Goal: Task Accomplishment & Management: Manage account settings

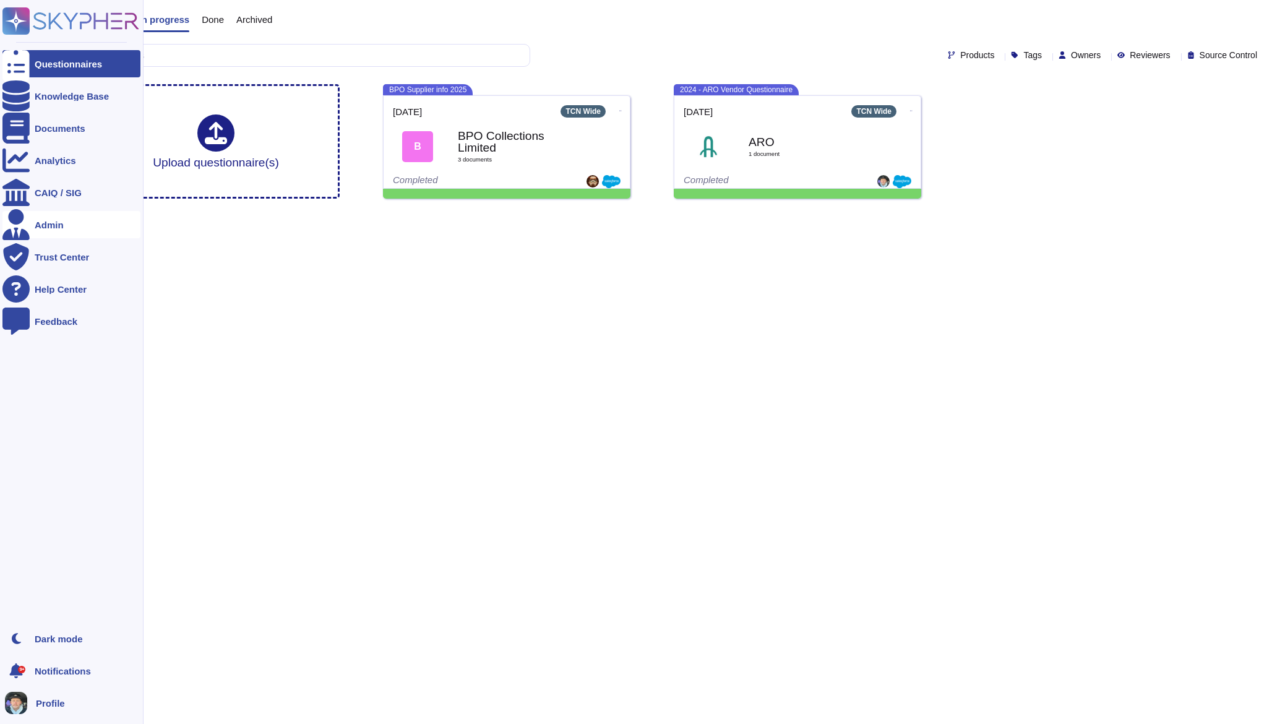
click at [51, 225] on div "Admin" at bounding box center [49, 224] width 29 height 9
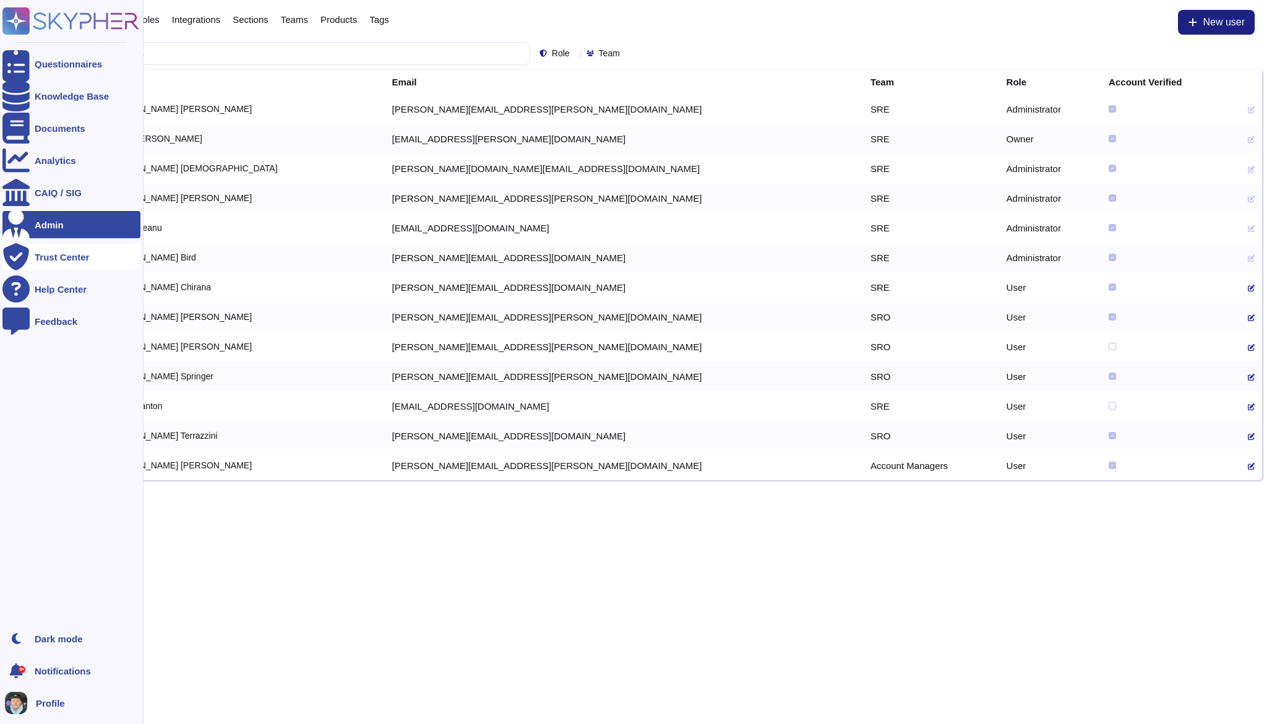
click at [45, 253] on div "Trust Center" at bounding box center [62, 257] width 54 height 9
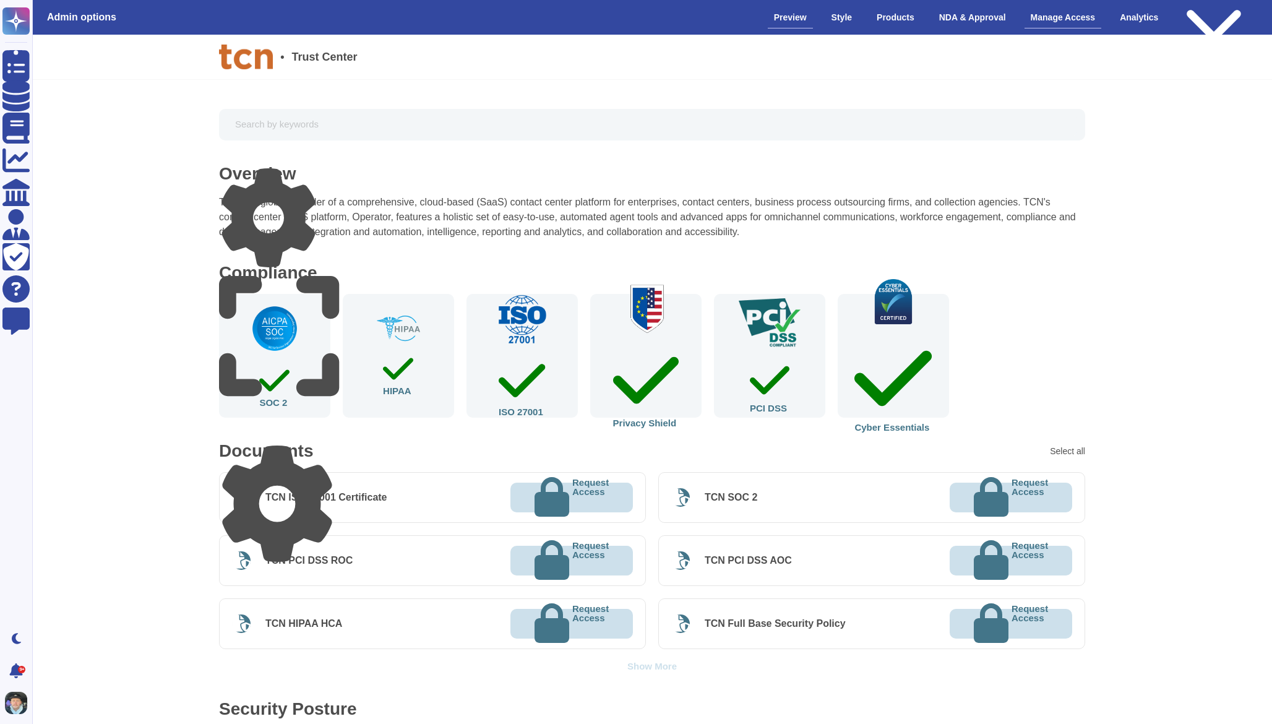
click at [1040, 19] on div "Manage Access" at bounding box center [1063, 18] width 77 height 22
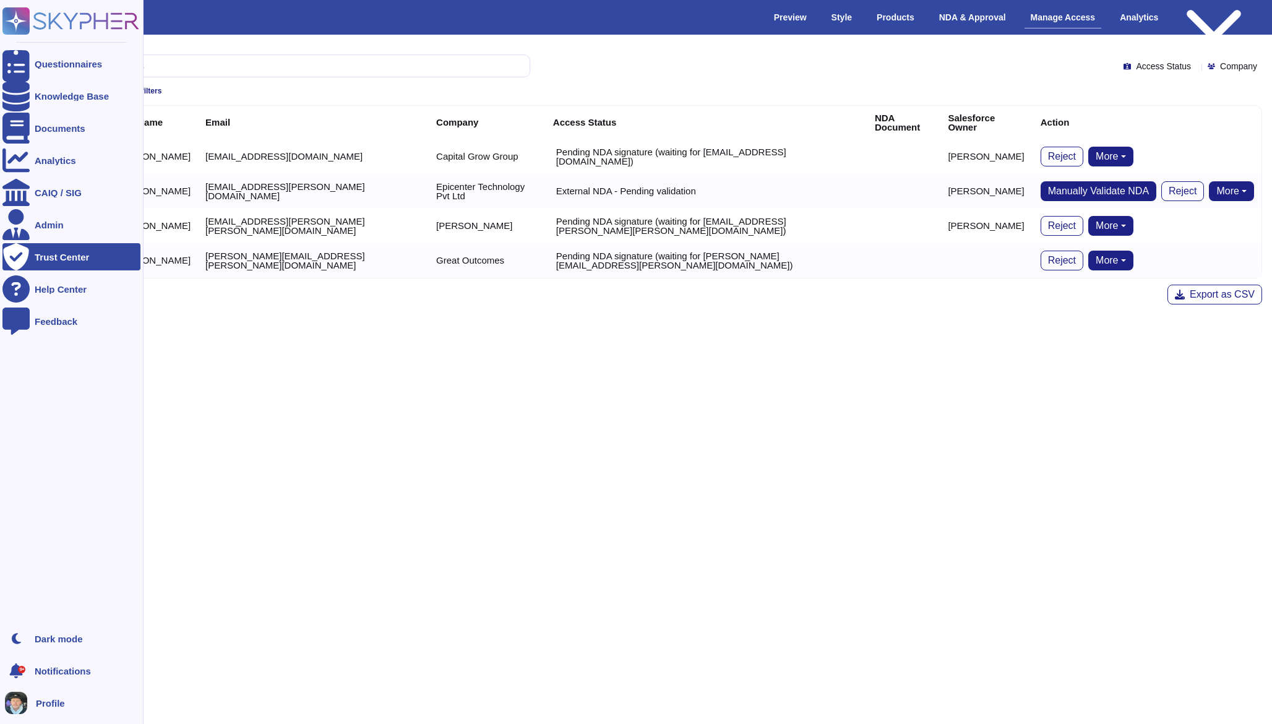
click at [73, 110] on ul "Questionnaires Knowledge Base Documents Analytics CAIQ / SIG Admin Trust Center…" at bounding box center [71, 334] width 138 height 568
click at [65, 89] on div "Knowledge Base" at bounding box center [71, 95] width 138 height 27
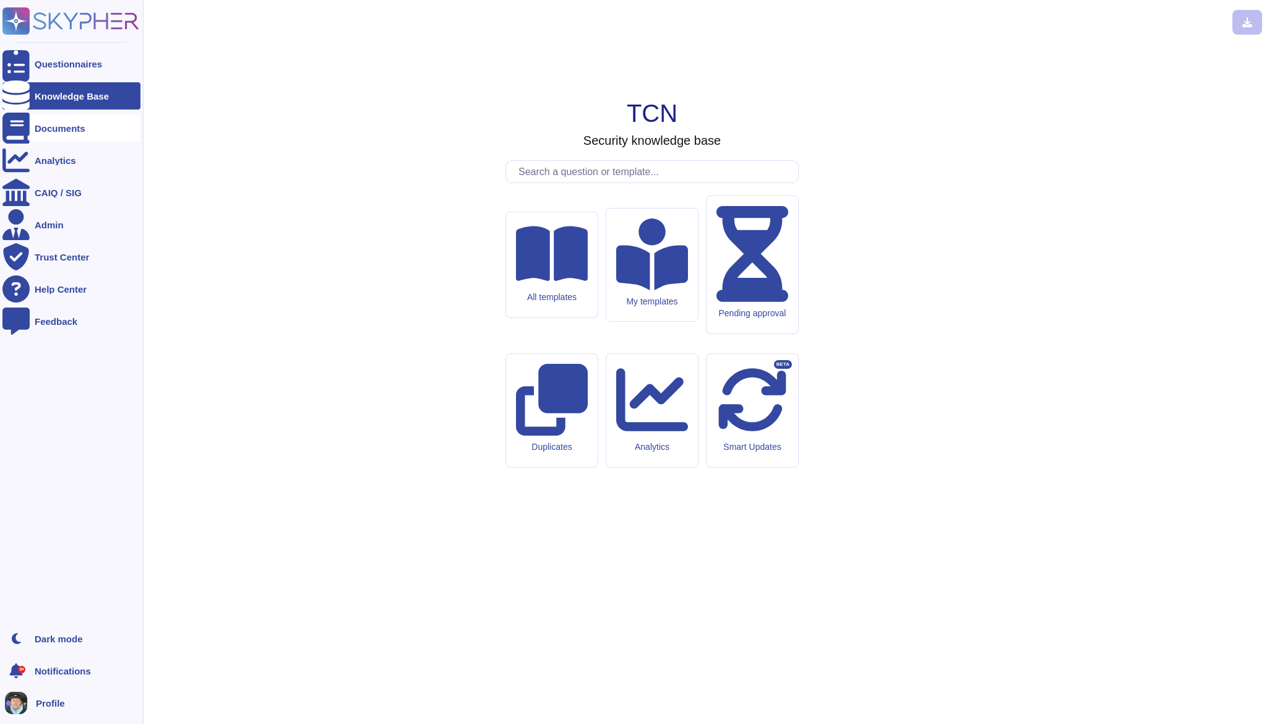
click at [56, 128] on div "Documents" at bounding box center [60, 128] width 51 height 9
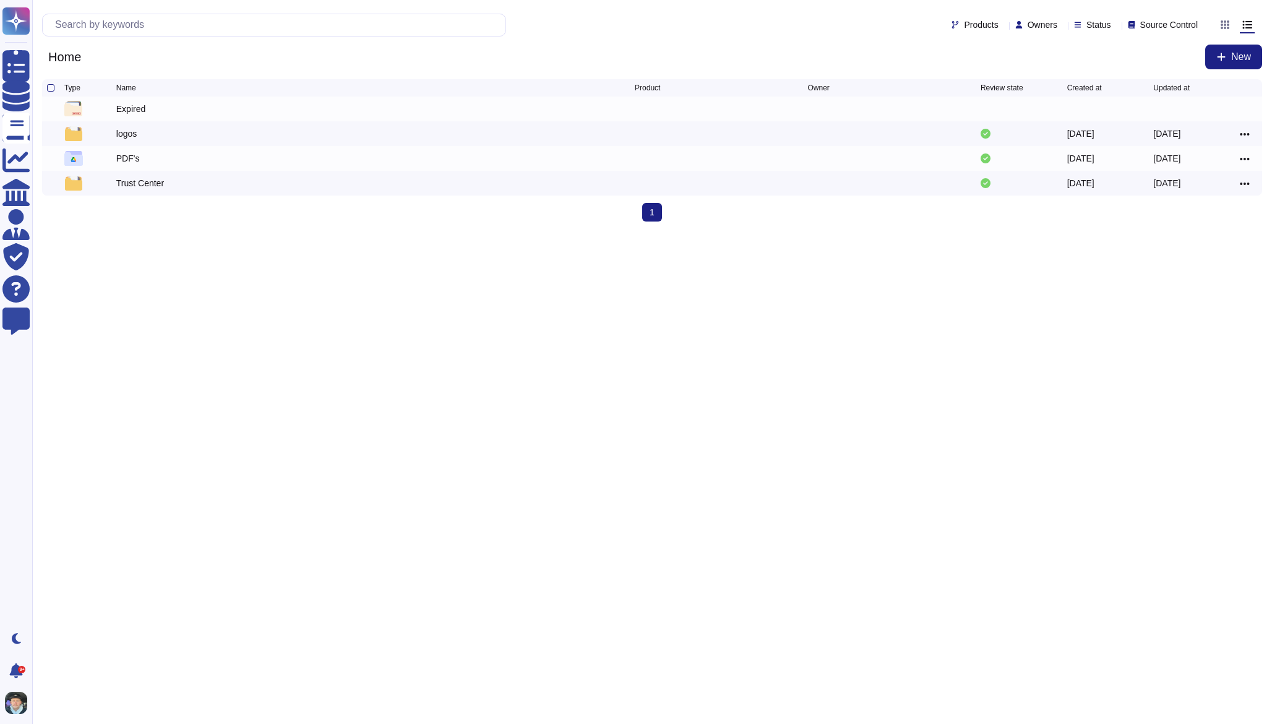
click at [582, 231] on html "Questionnaires Knowledge Base Documents Analytics CAIQ / SIG Admin Trust Center…" at bounding box center [636, 115] width 1272 height 231
click at [49, 158] on div at bounding box center [50, 158] width 7 height 7
click at [0, 0] on input "checkbox" at bounding box center [0, 0] width 0 height 0
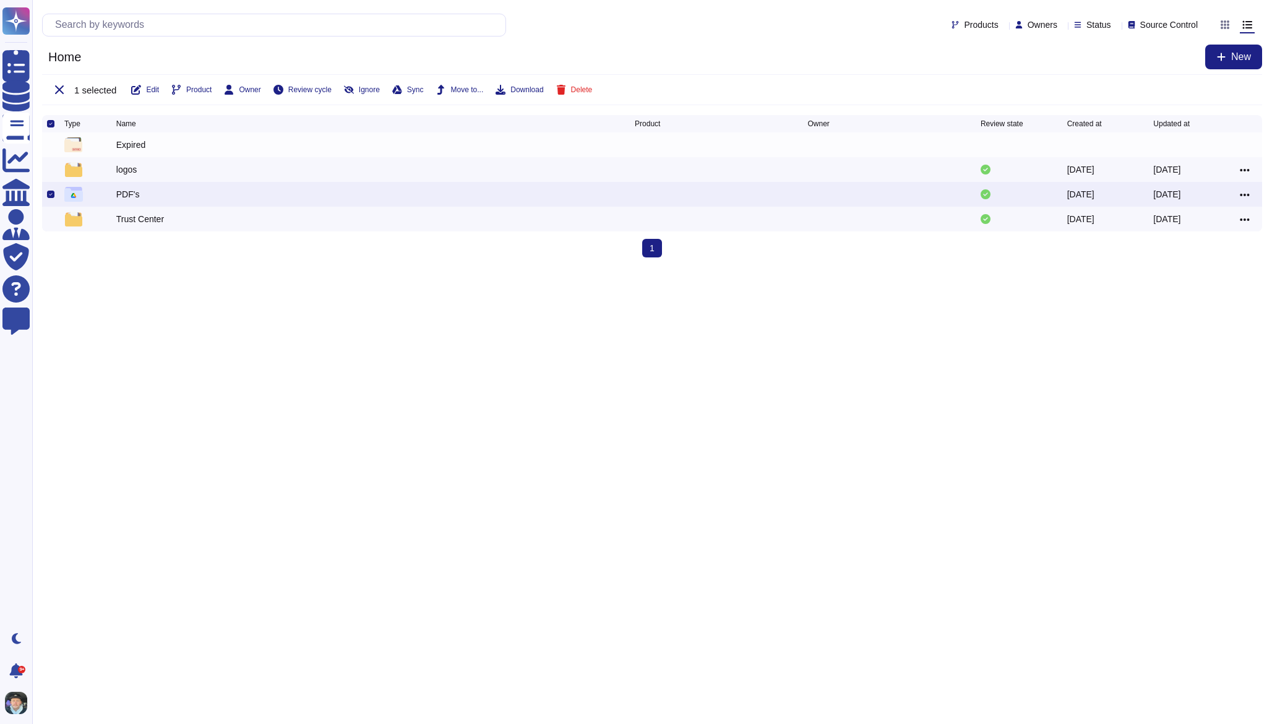
click at [420, 83] on div "1 selected Edit Product Owner Review cycle Ignore Sync Move to... Download Dele…" at bounding box center [652, 89] width 1220 height 31
click at [423, 89] on span "Sync" at bounding box center [415, 89] width 17 height 7
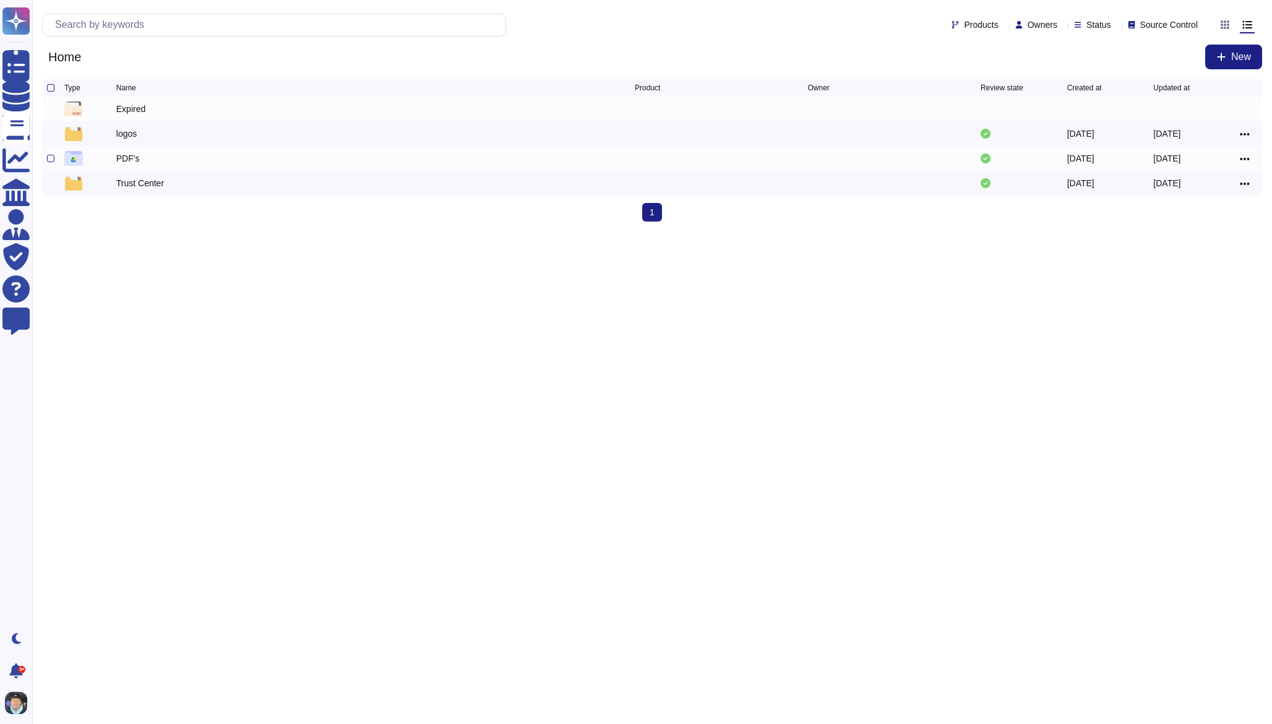
click at [132, 163] on div "PDF's" at bounding box center [128, 158] width 24 height 12
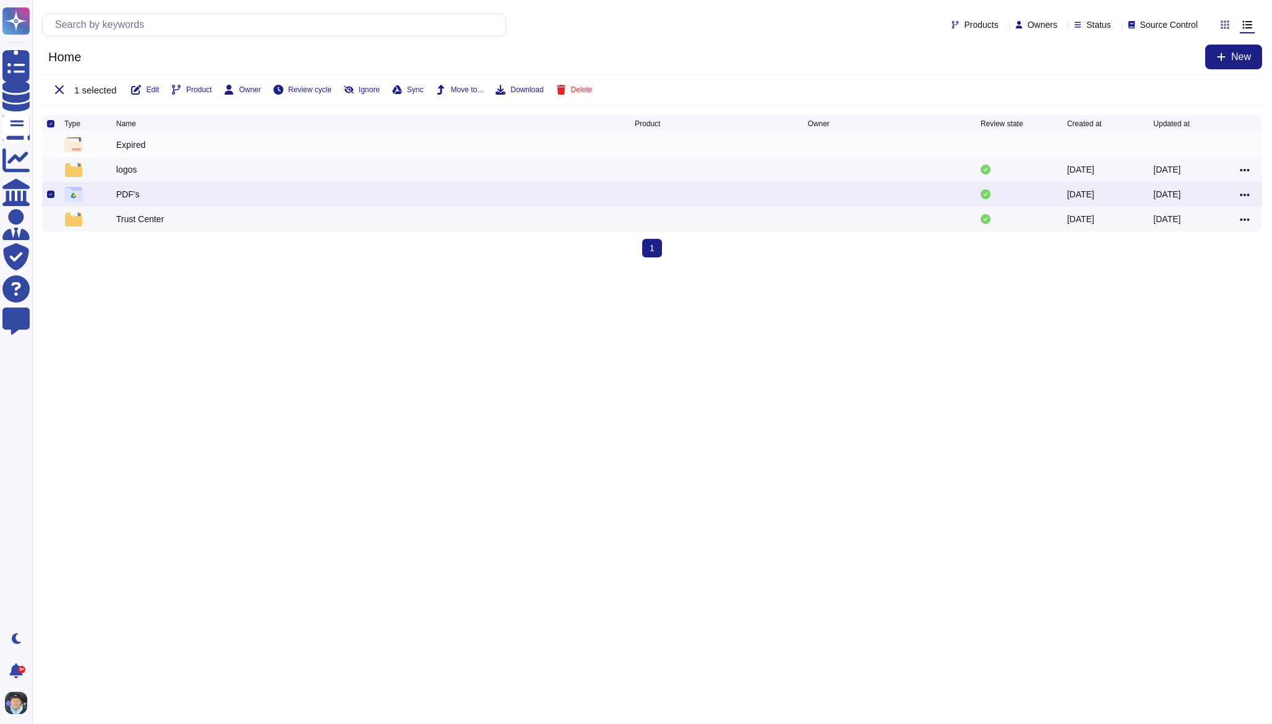
click at [131, 196] on div "PDF's" at bounding box center [128, 194] width 24 height 12
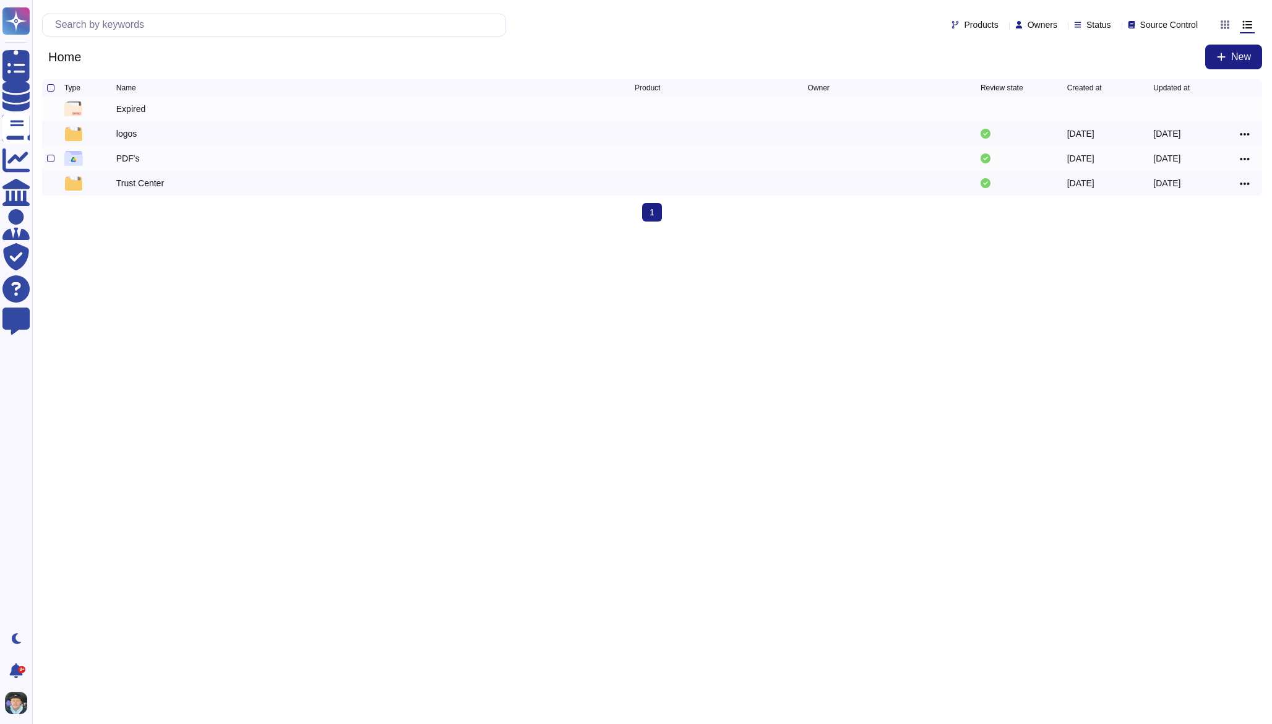
click at [126, 158] on div "PDF's" at bounding box center [128, 158] width 24 height 12
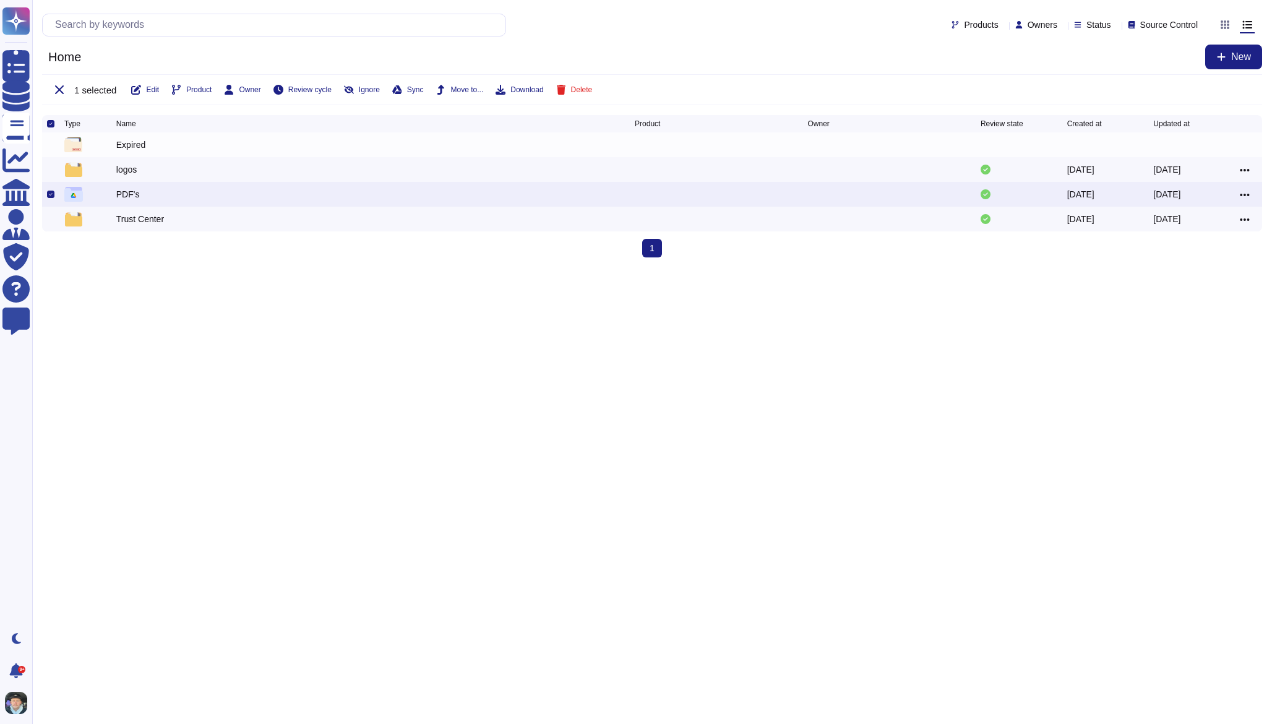
click at [74, 196] on img at bounding box center [73, 194] width 19 height 15
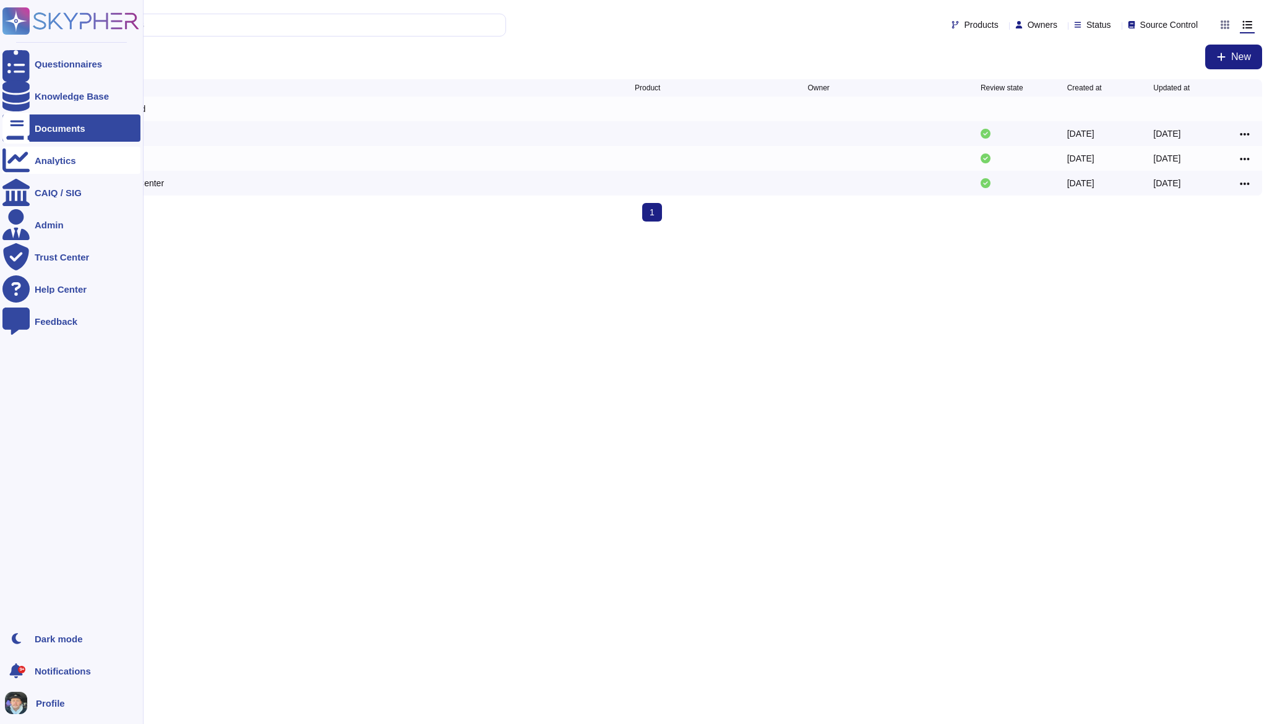
click at [21, 166] on div at bounding box center [15, 160] width 27 height 27
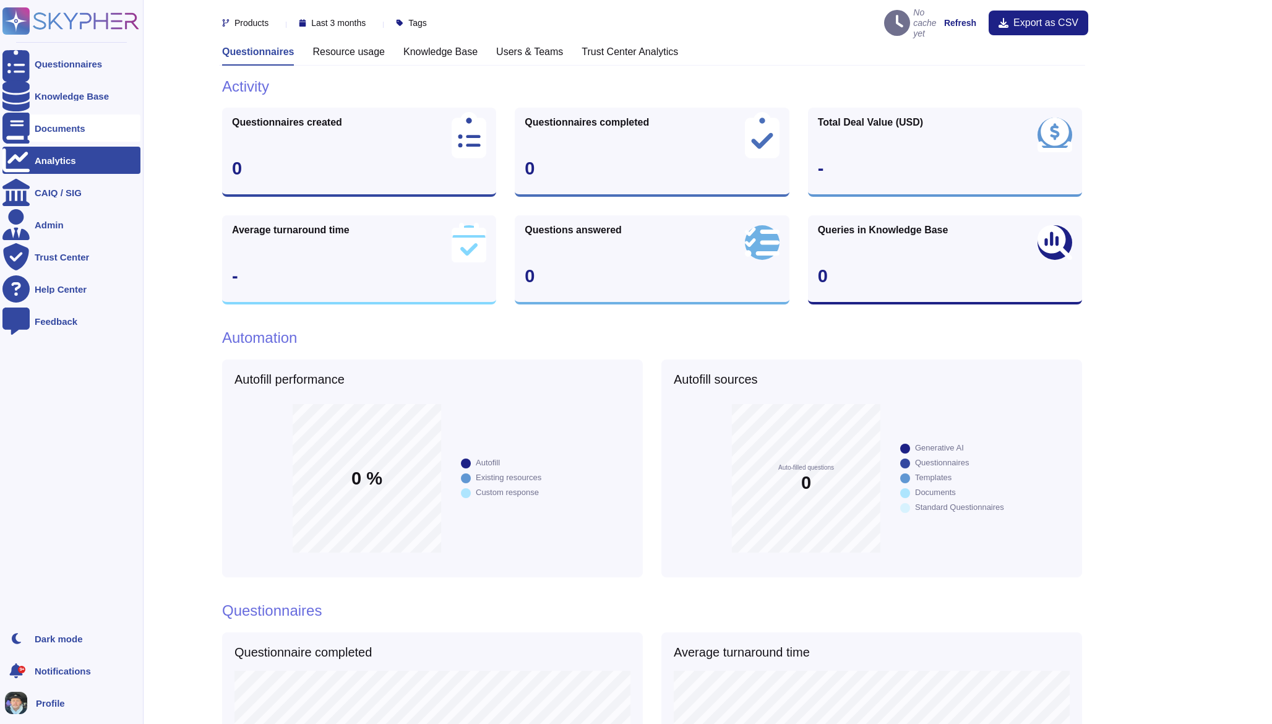
click at [22, 134] on div at bounding box center [15, 127] width 27 height 27
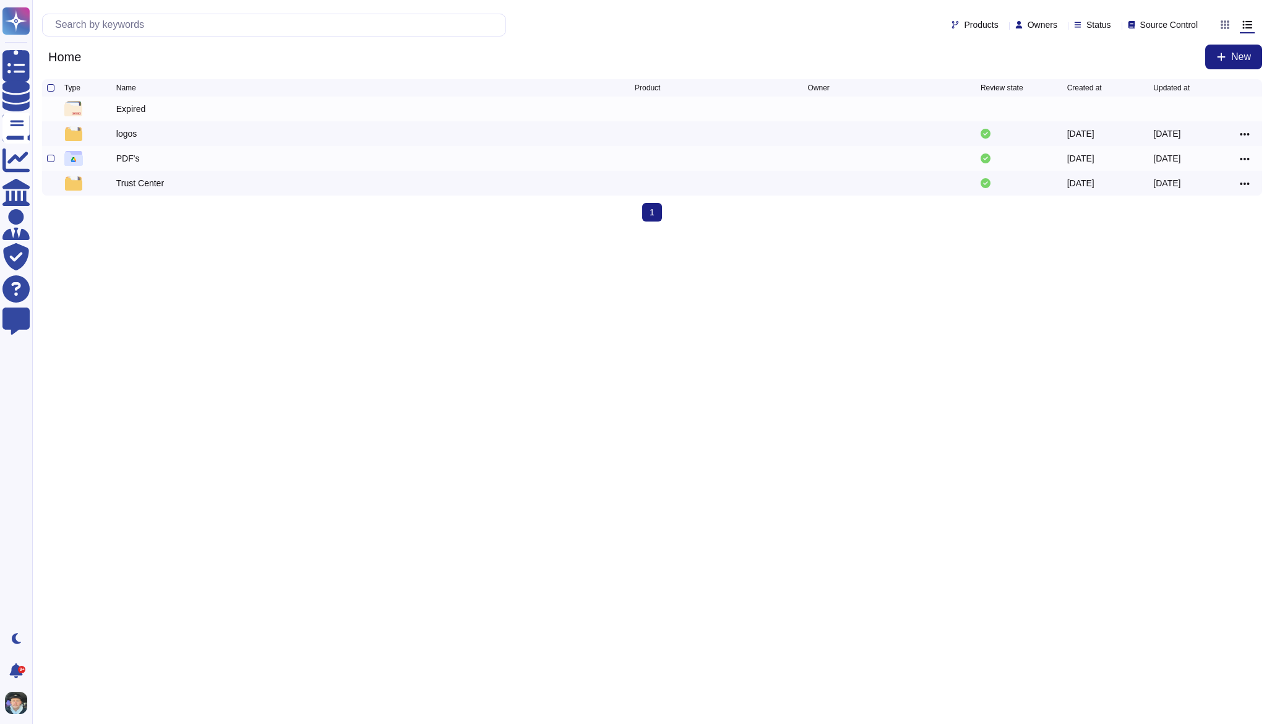
click at [190, 159] on div "PDF's" at bounding box center [375, 158] width 519 height 15
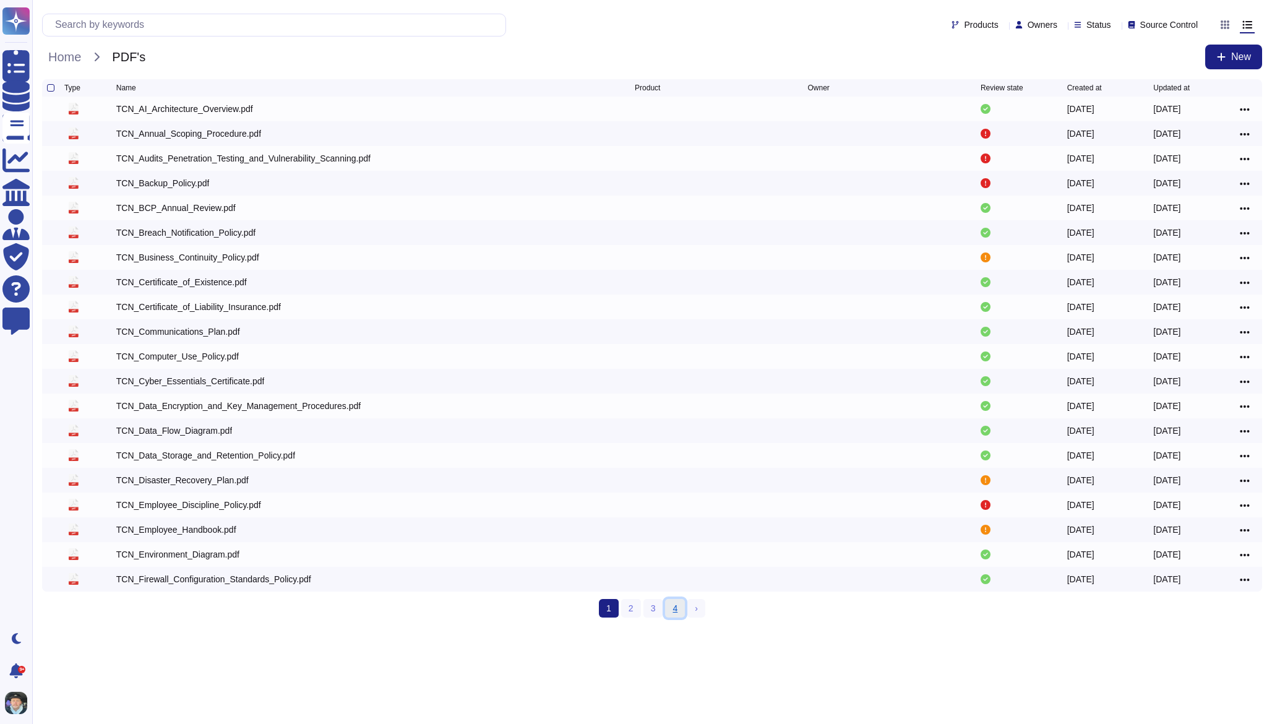
click at [673, 609] on link "4" at bounding box center [675, 608] width 20 height 19
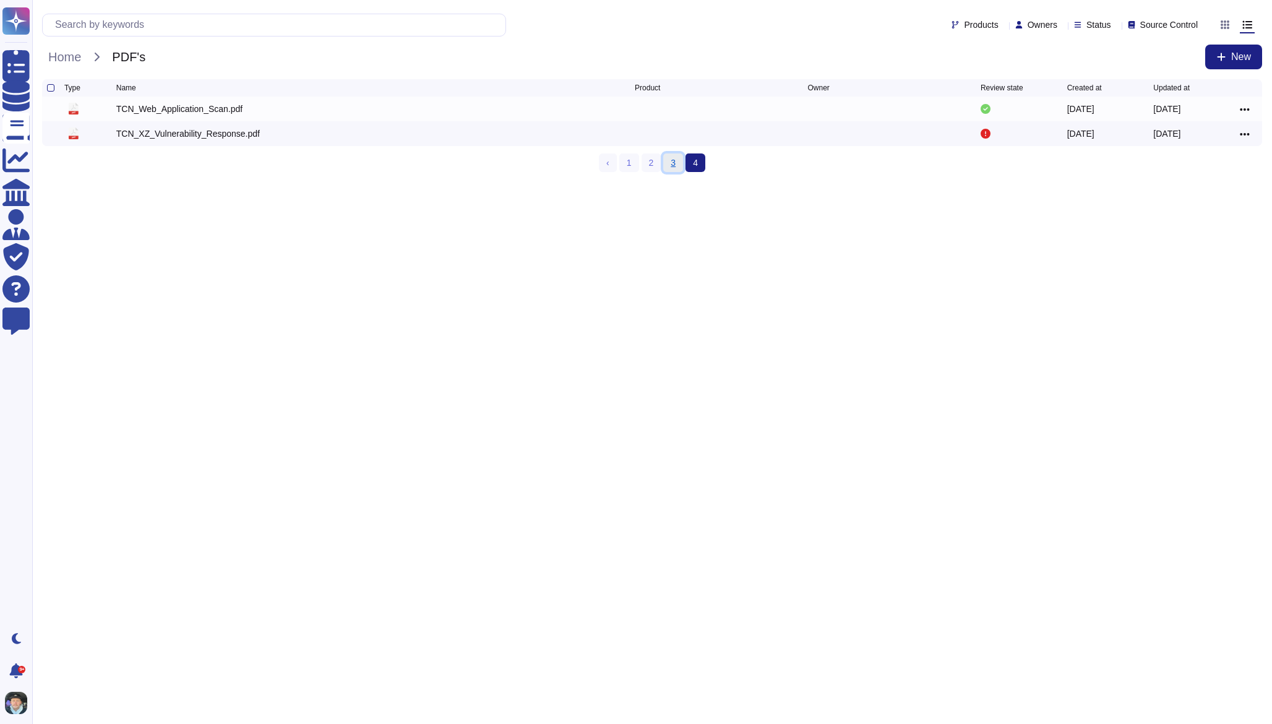
click at [670, 172] on link "3" at bounding box center [673, 162] width 20 height 19
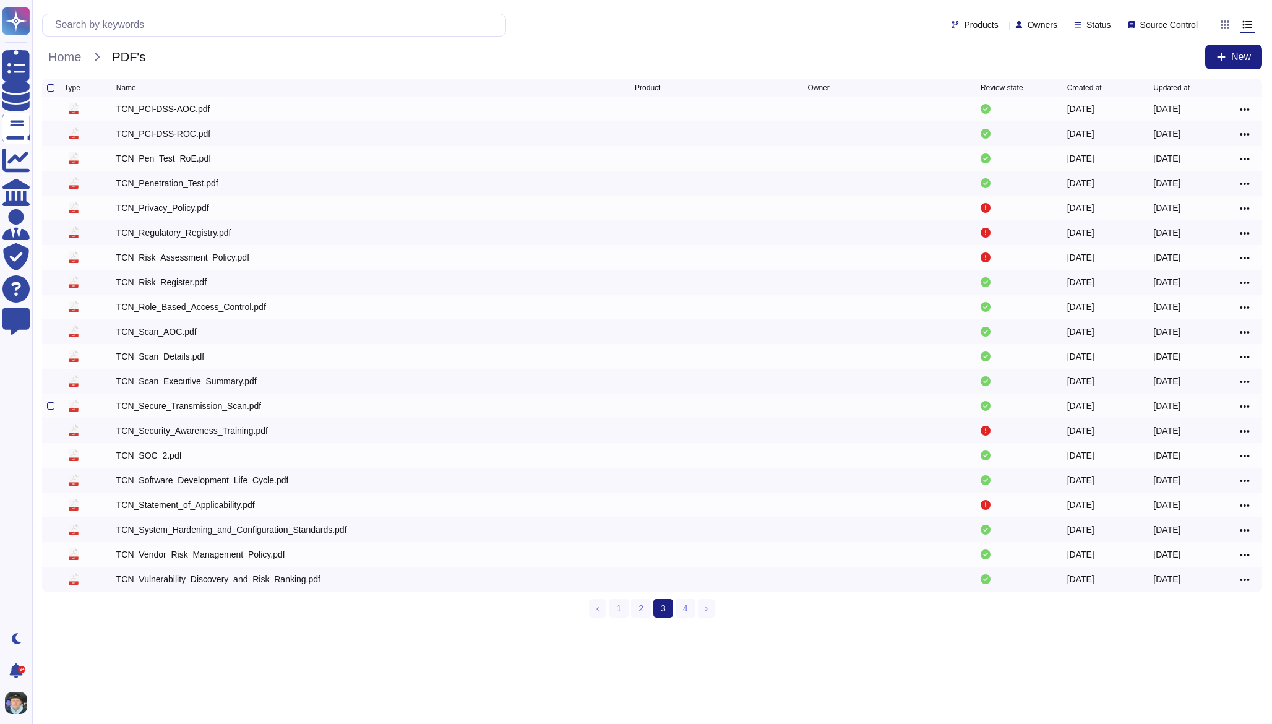
click at [214, 409] on div "TCN_Secure_Transmission_Scan.pdf" at bounding box center [188, 406] width 145 height 12
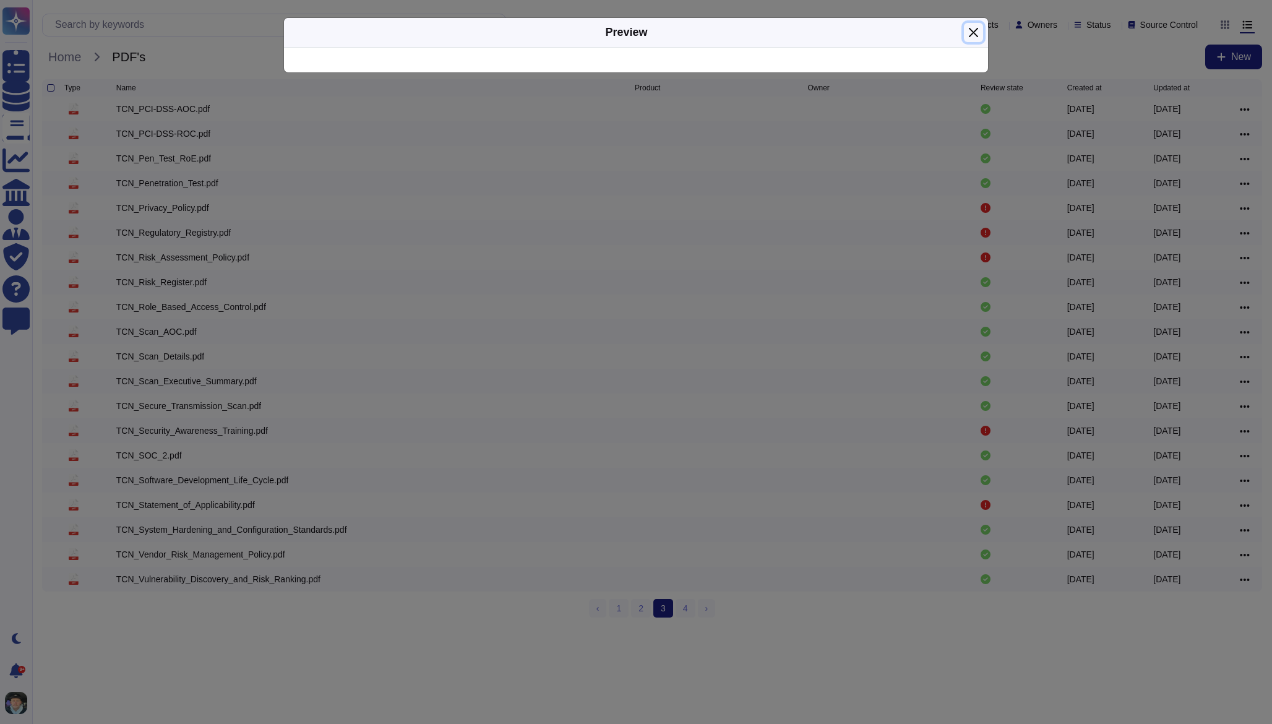
click at [970, 31] on button "Close" at bounding box center [973, 32] width 19 height 19
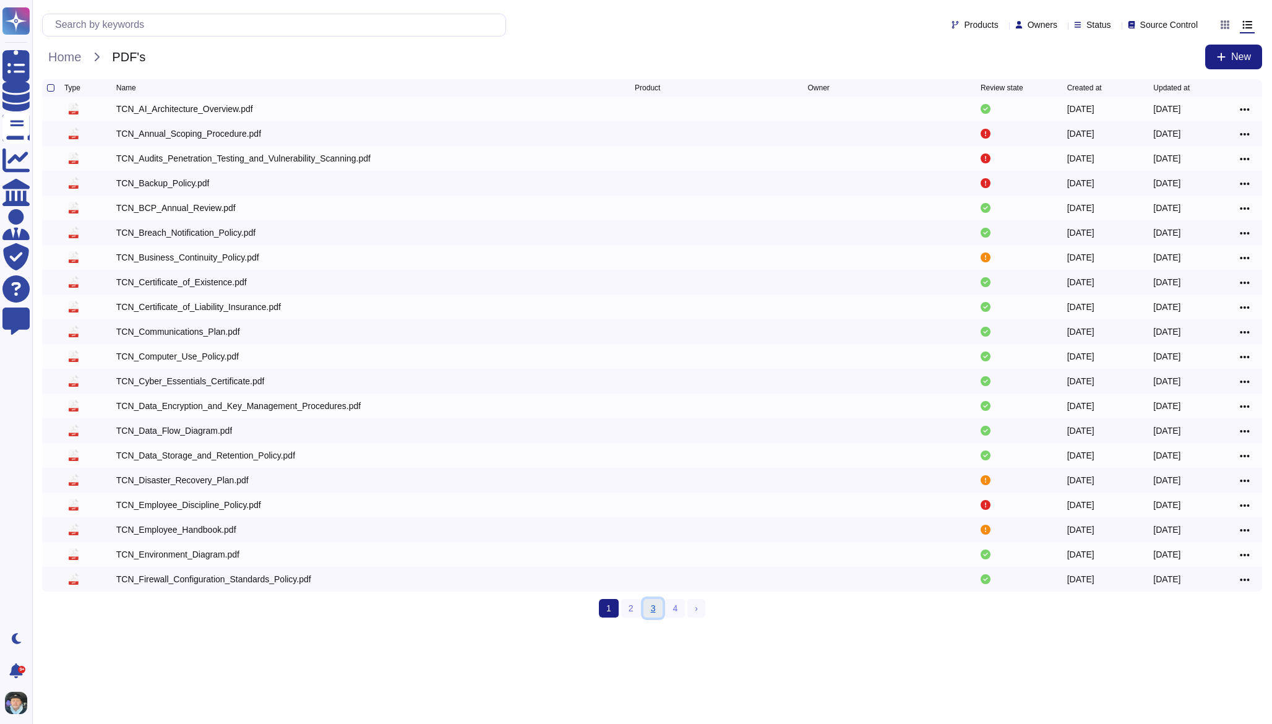
click at [655, 607] on link "3" at bounding box center [654, 608] width 20 height 19
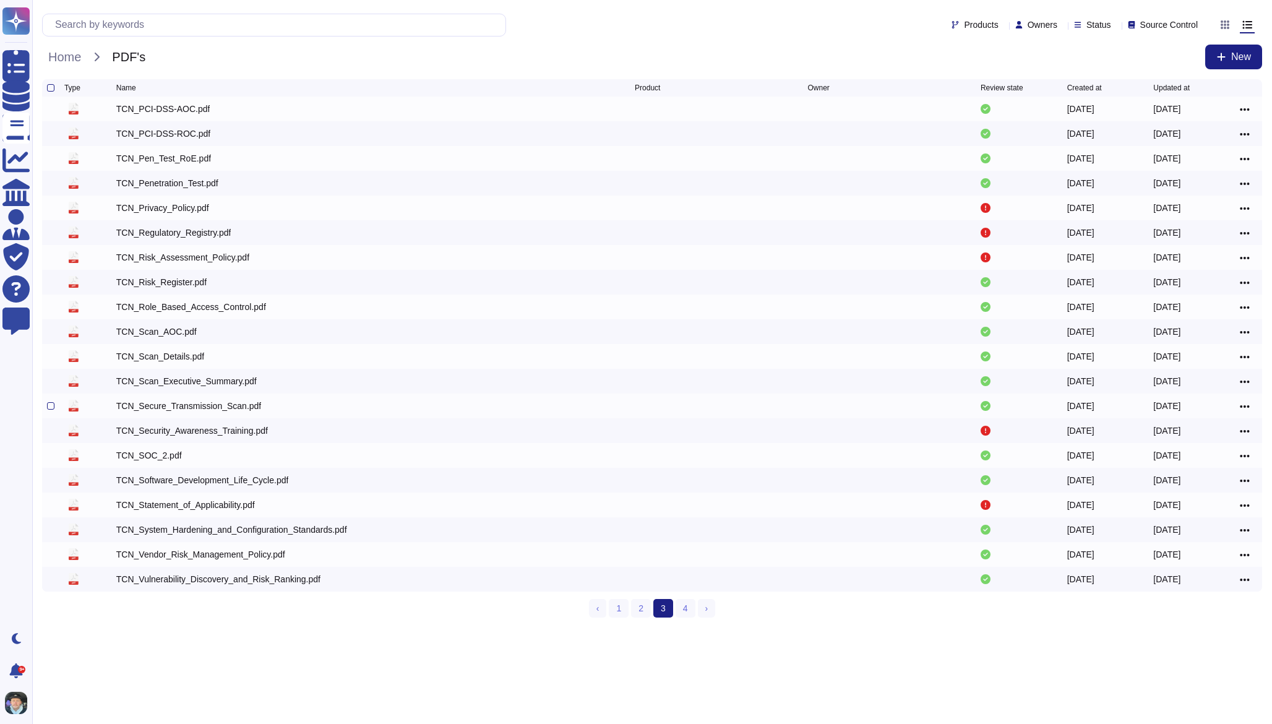
click at [236, 410] on div "TCN_Secure_Transmission_Scan.pdf" at bounding box center [188, 406] width 145 height 12
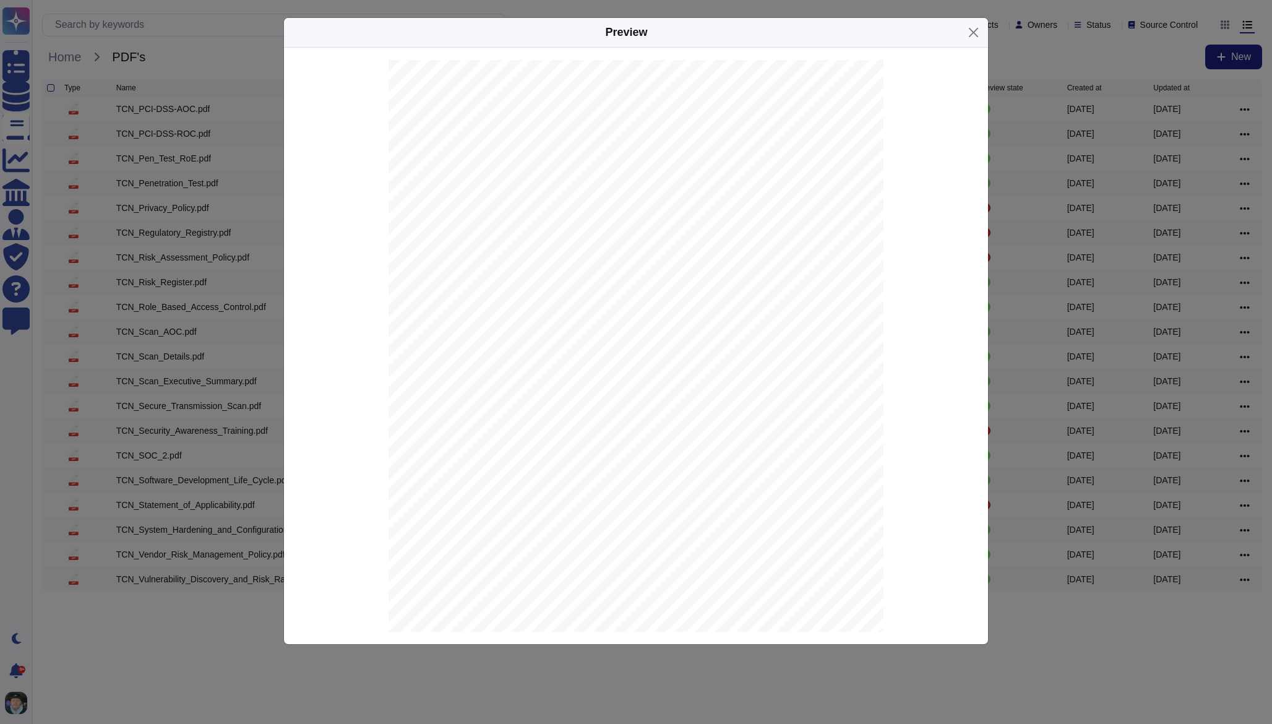
click at [248, 195] on div "Preview Summary of www.tcn.com:443 (HTTPS) SSL Security Test Provided "as is" w…" at bounding box center [636, 362] width 1272 height 724
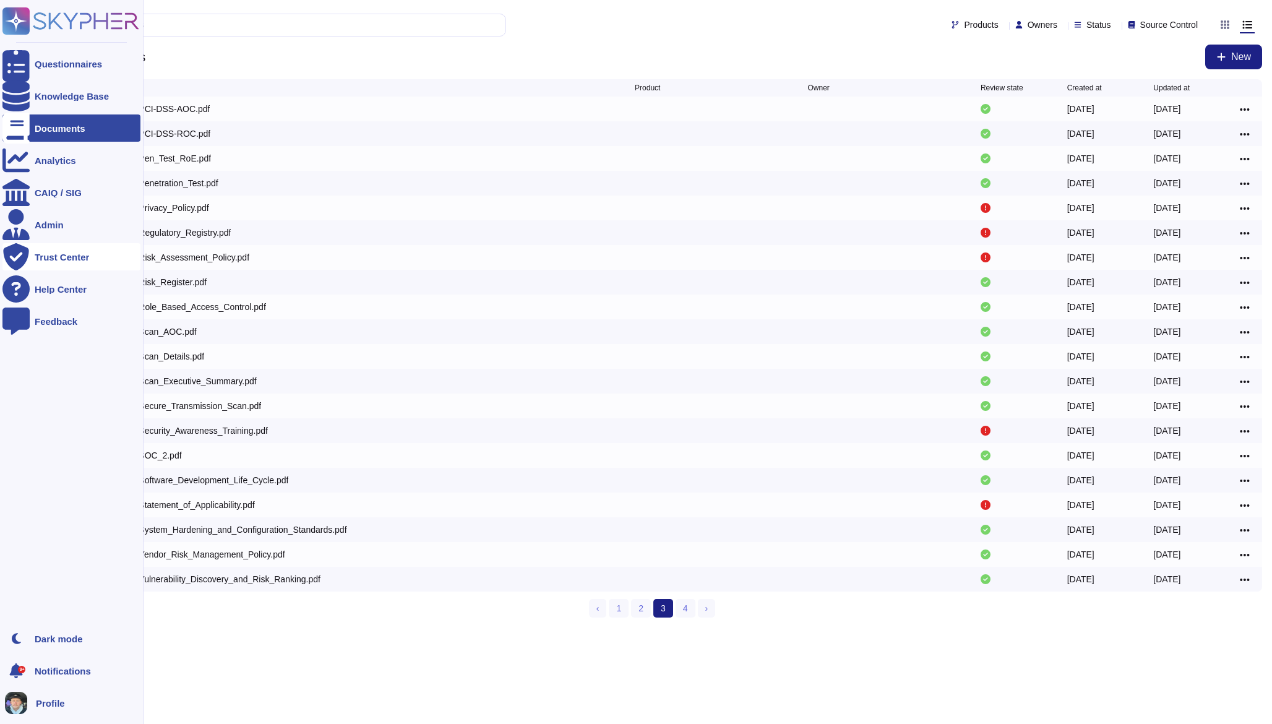
click at [32, 255] on div "Trust Center" at bounding box center [71, 256] width 138 height 27
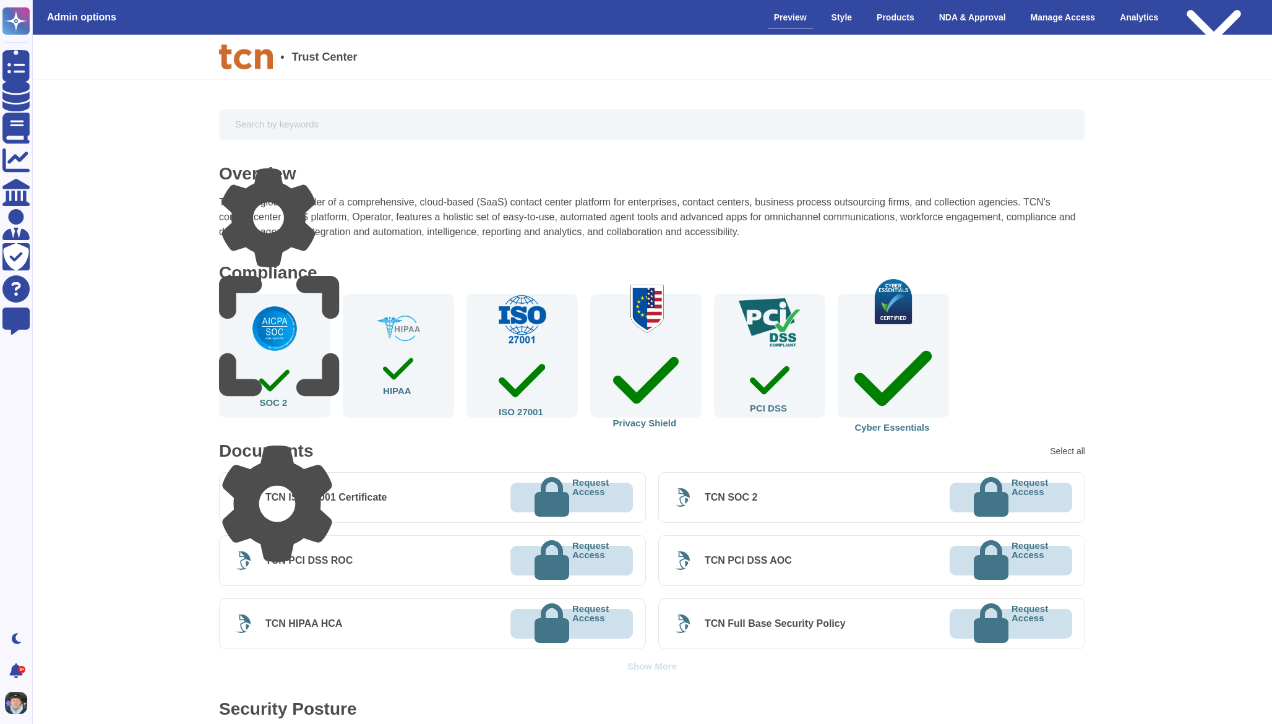
click at [332, 454] on icon at bounding box center [277, 504] width 110 height 116
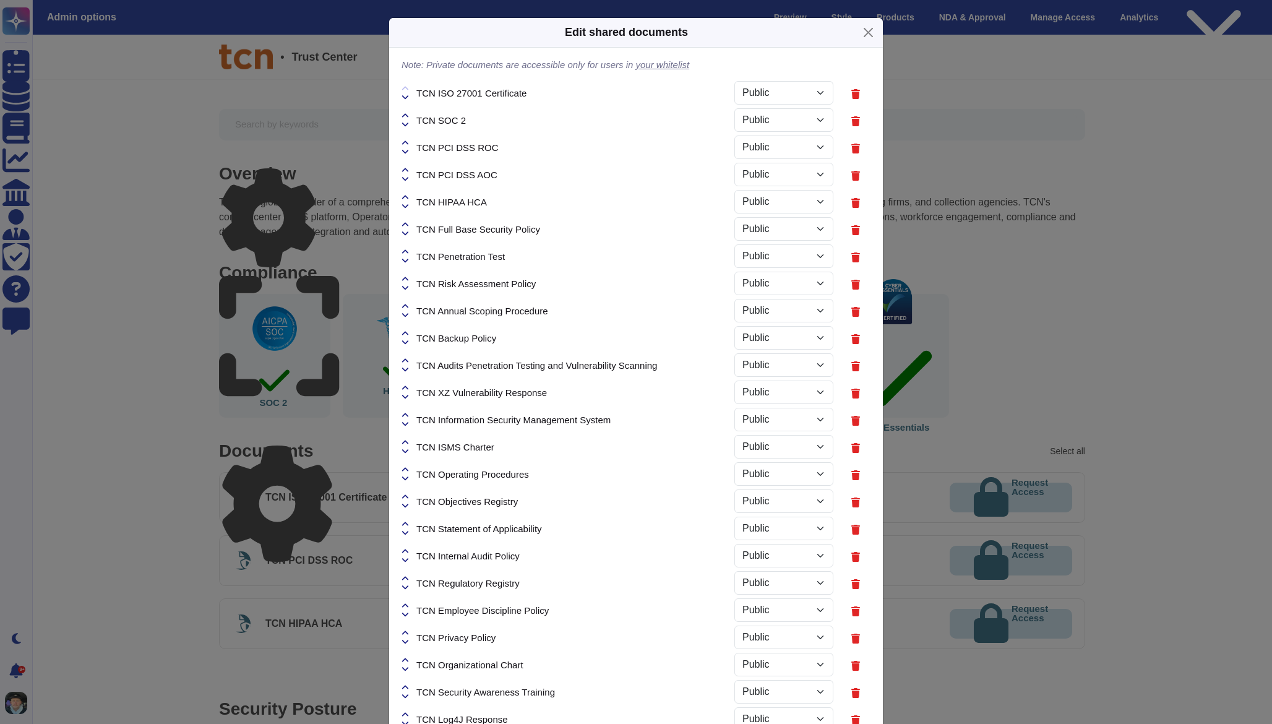
select select "PRIVATE"
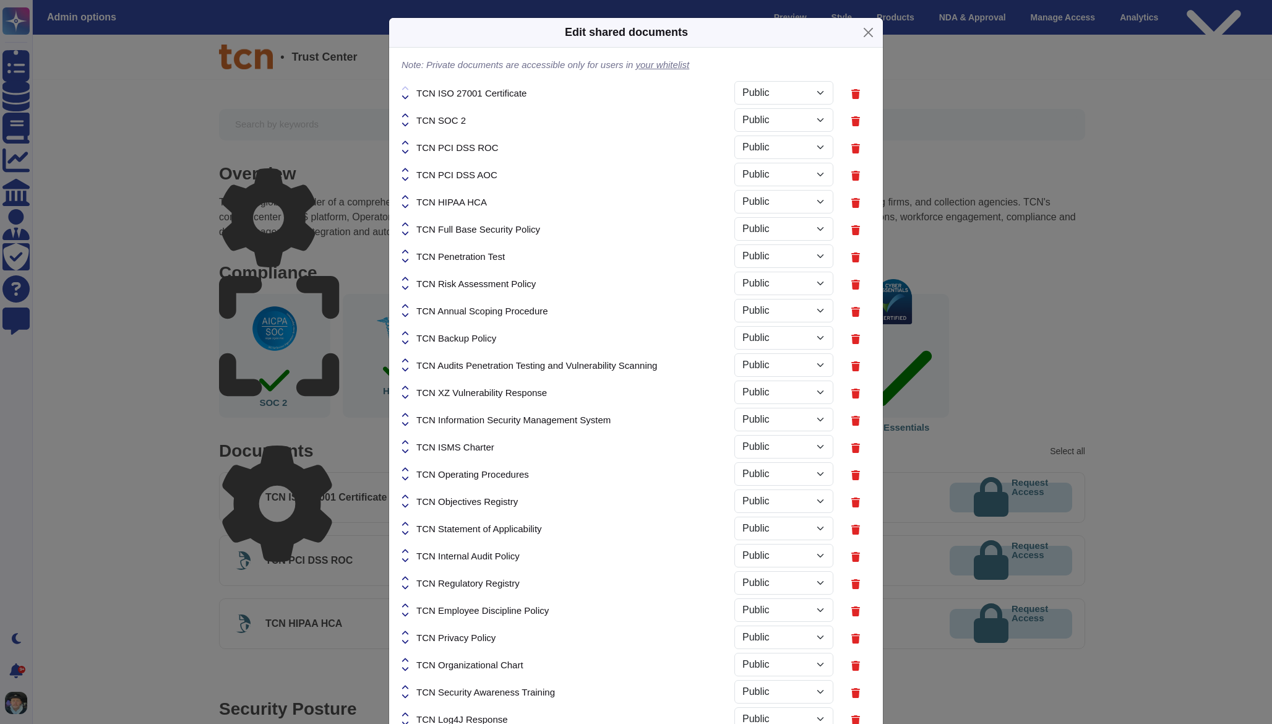
select select "PRIVATE"
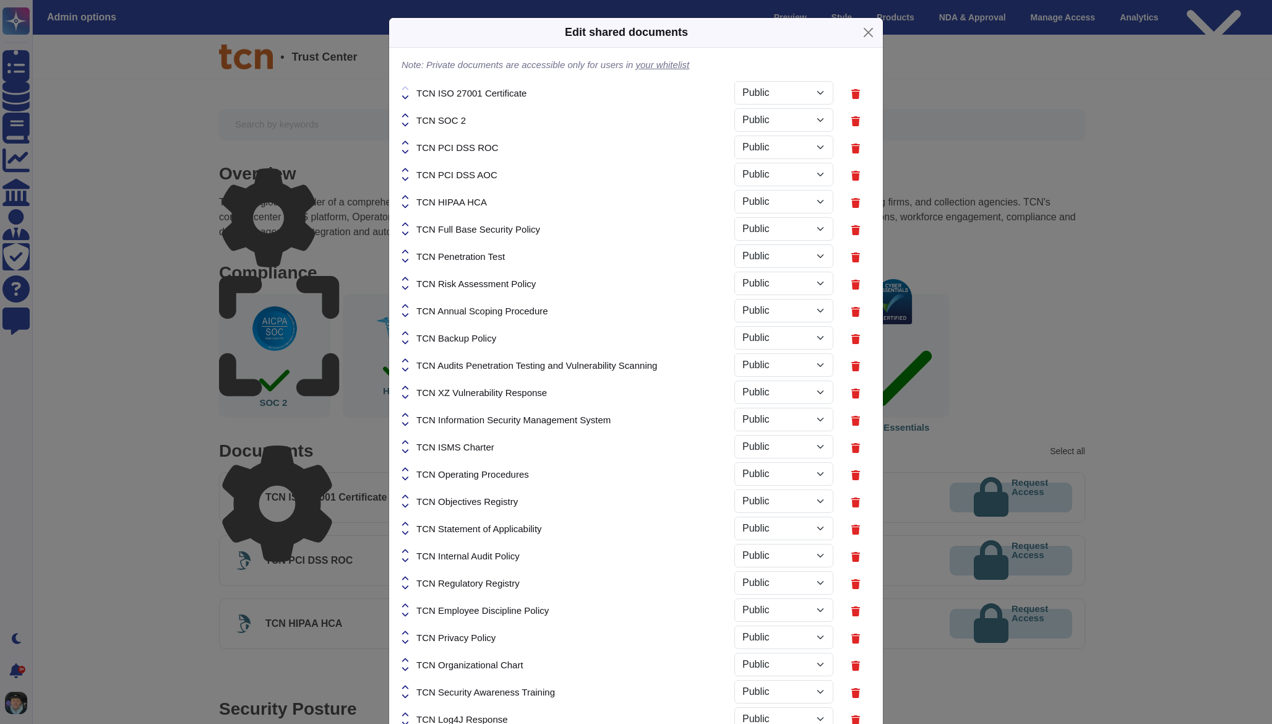
select select "PRIVATE"
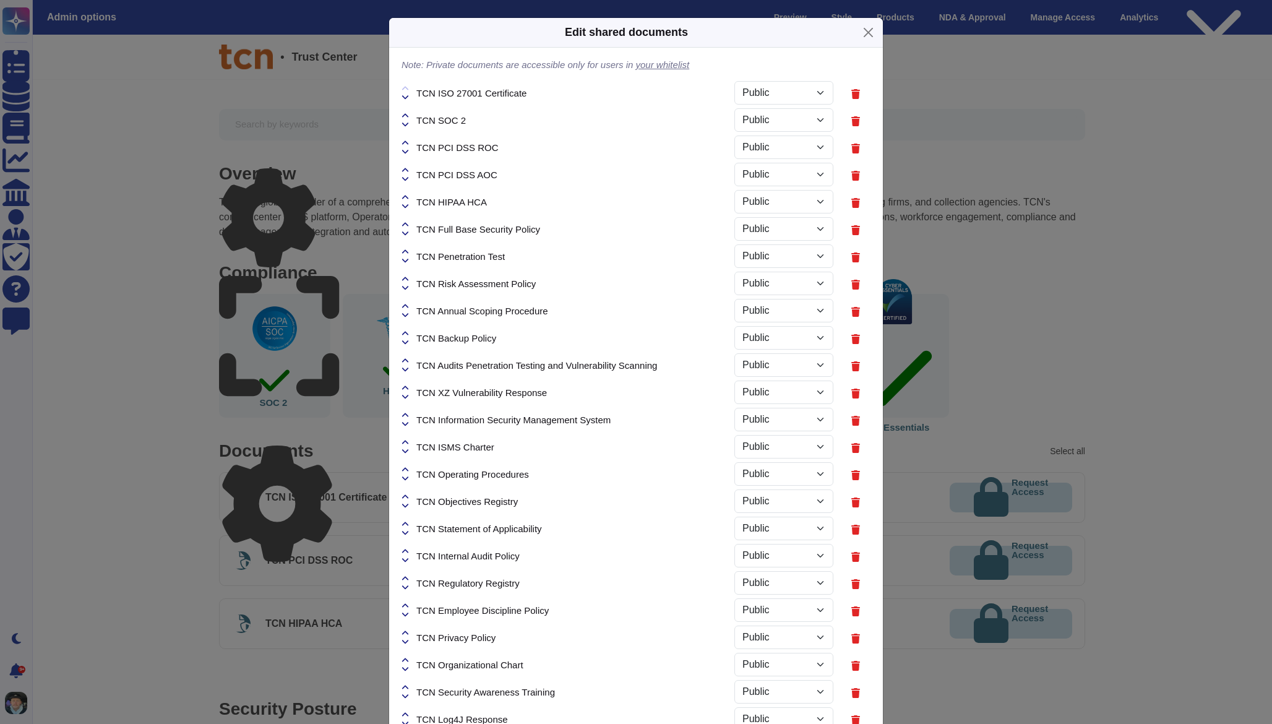
select select "PRIVATE"
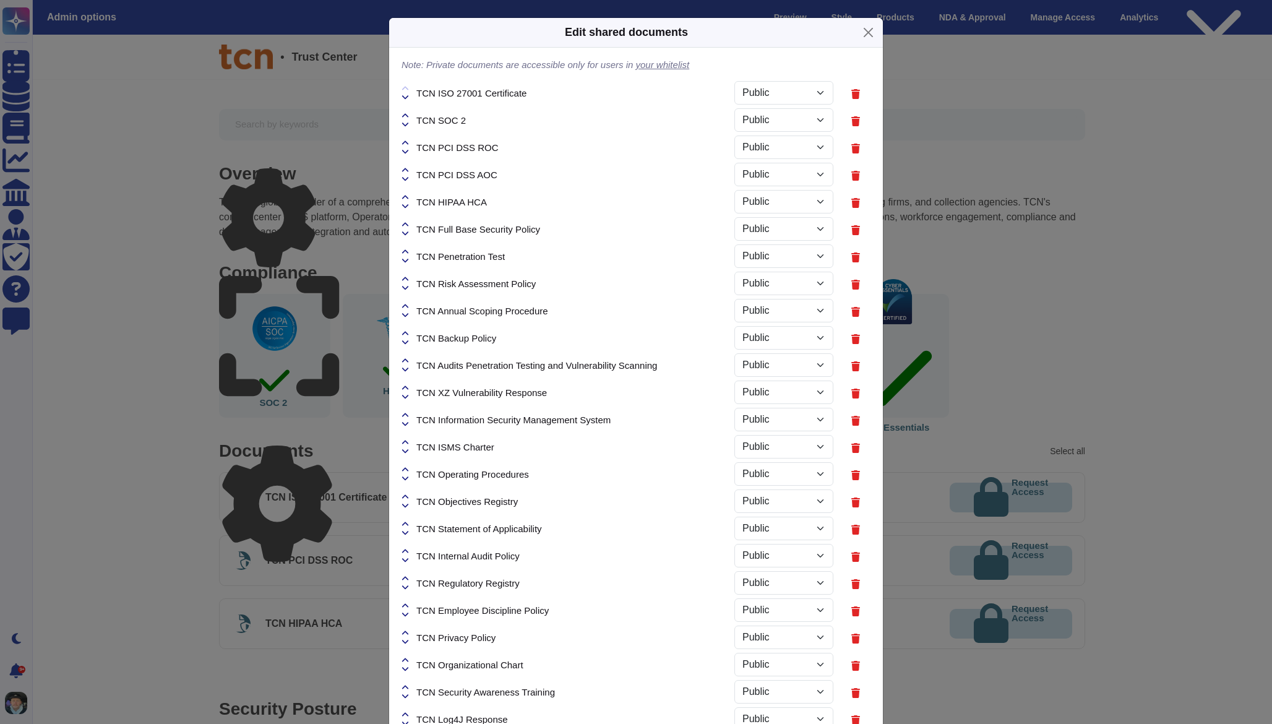
select select "PRIVATE"
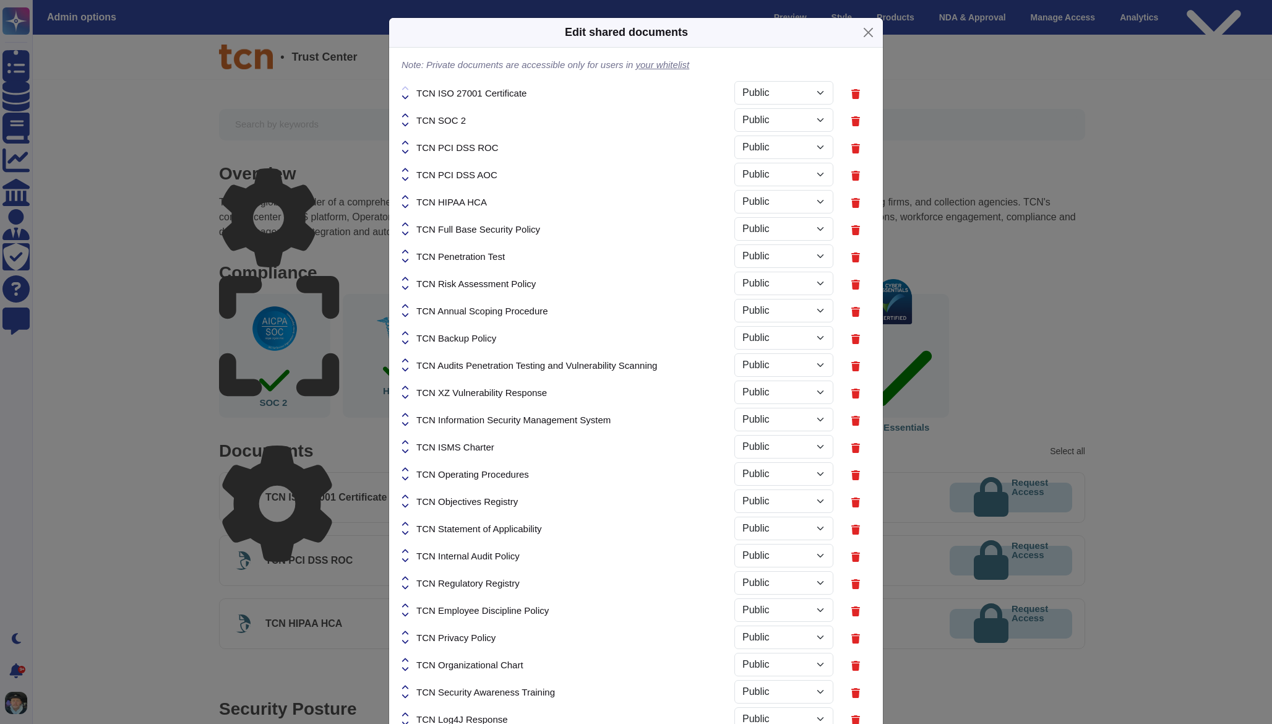
select select "PRIVATE"
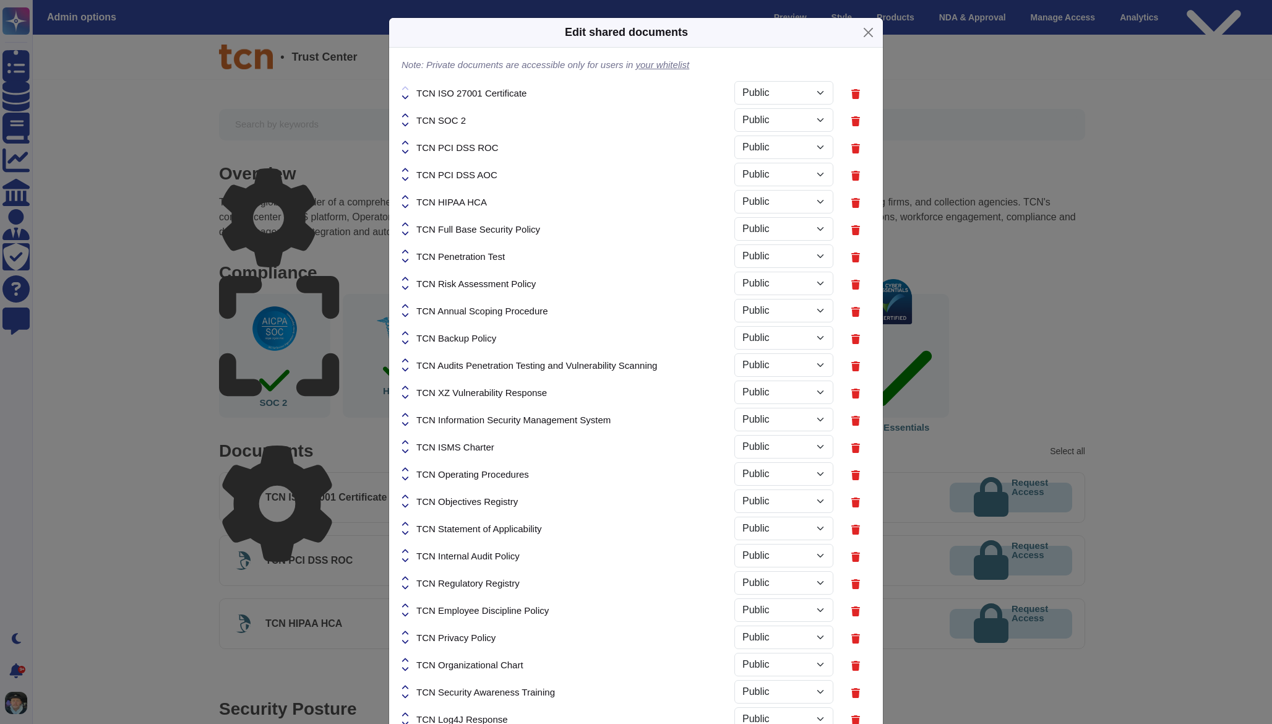
select select "PRIVATE"
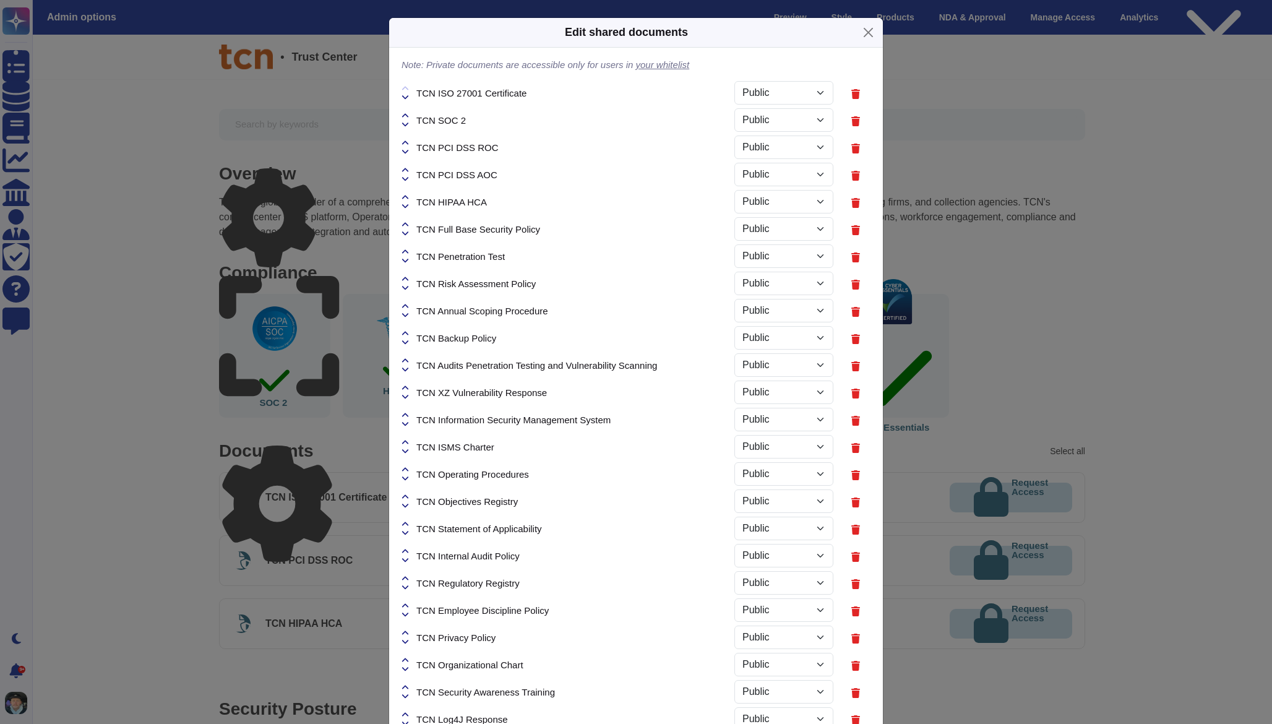
select select "PRIVATE"
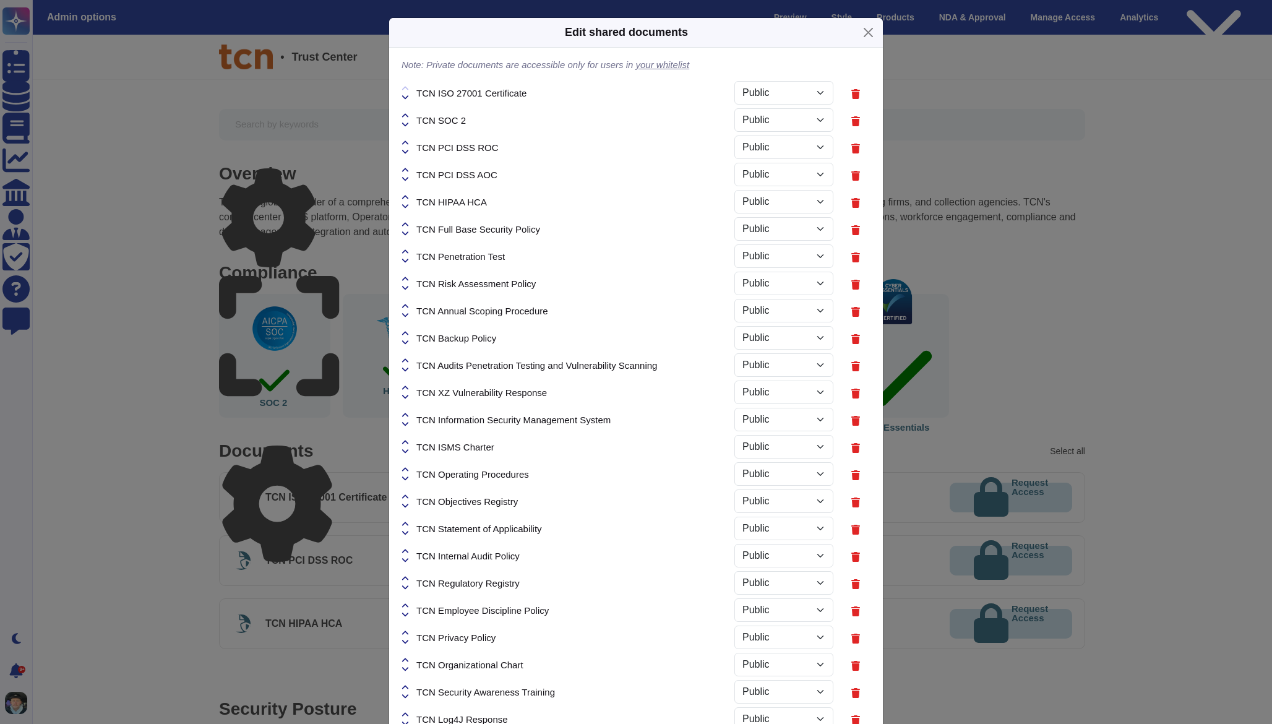
select select "PRIVATE"
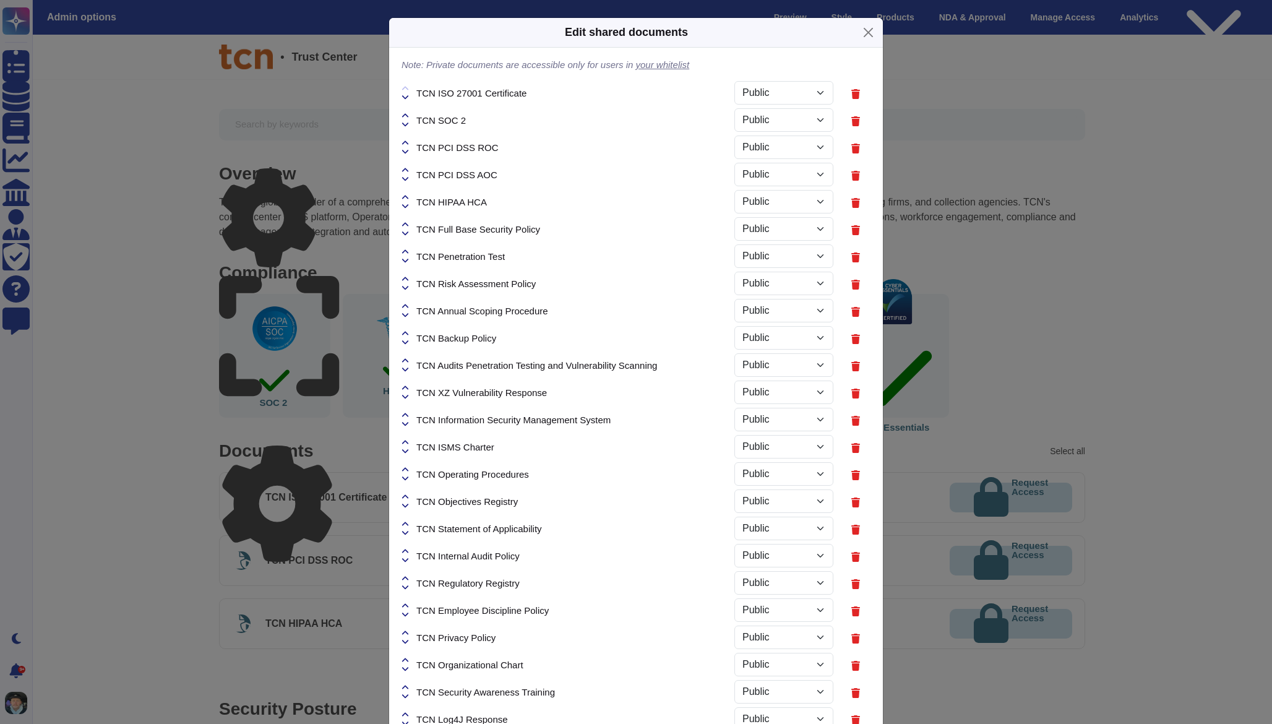
select select "PRIVATE"
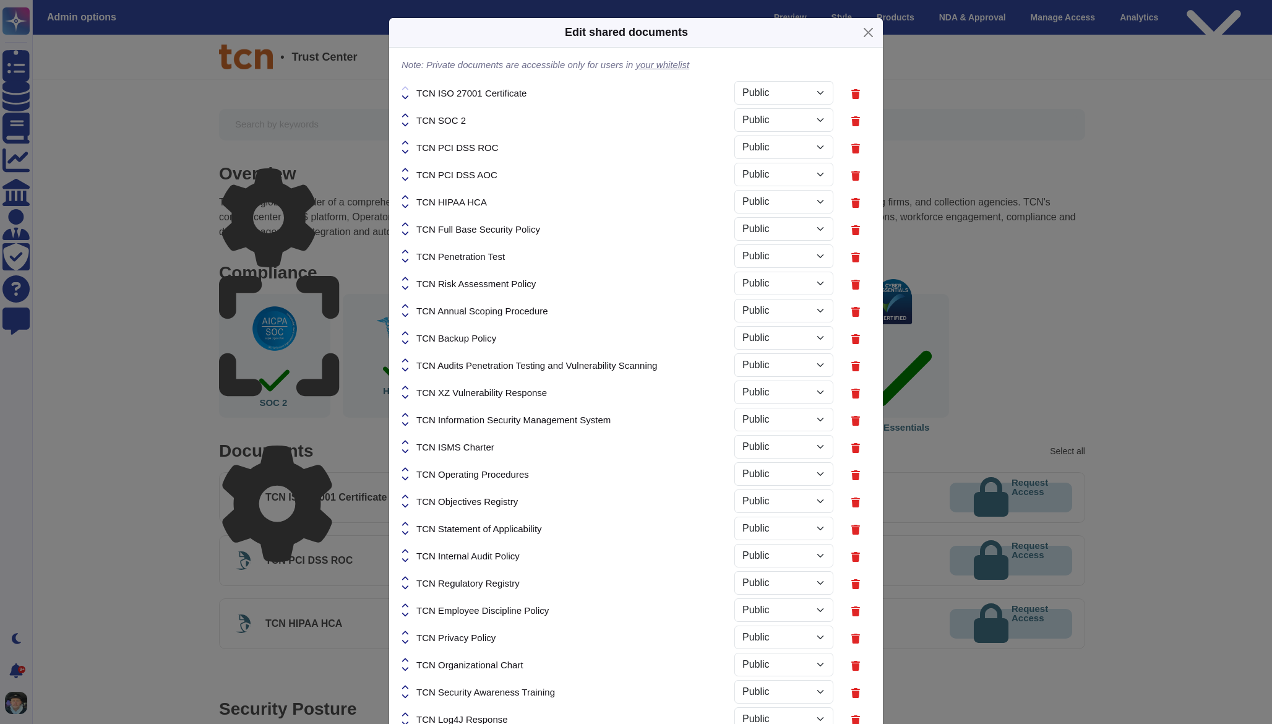
select select "PRIVATE"
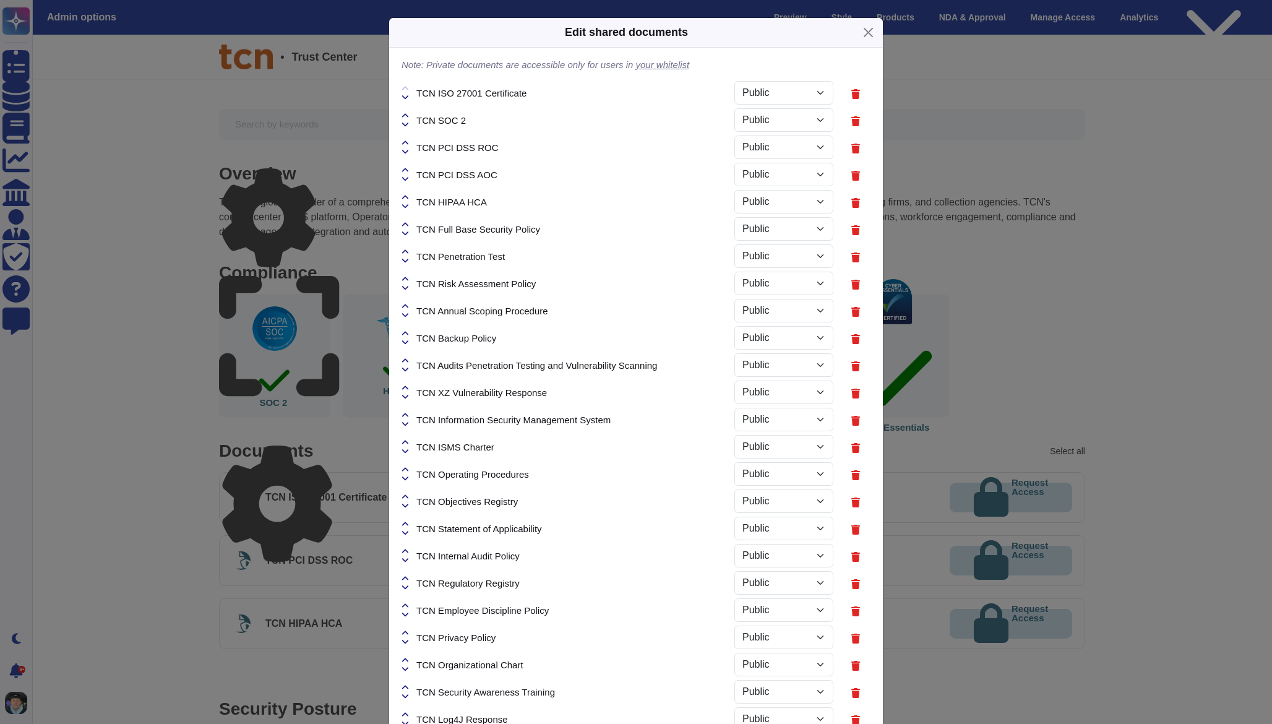
select select "PRIVATE"
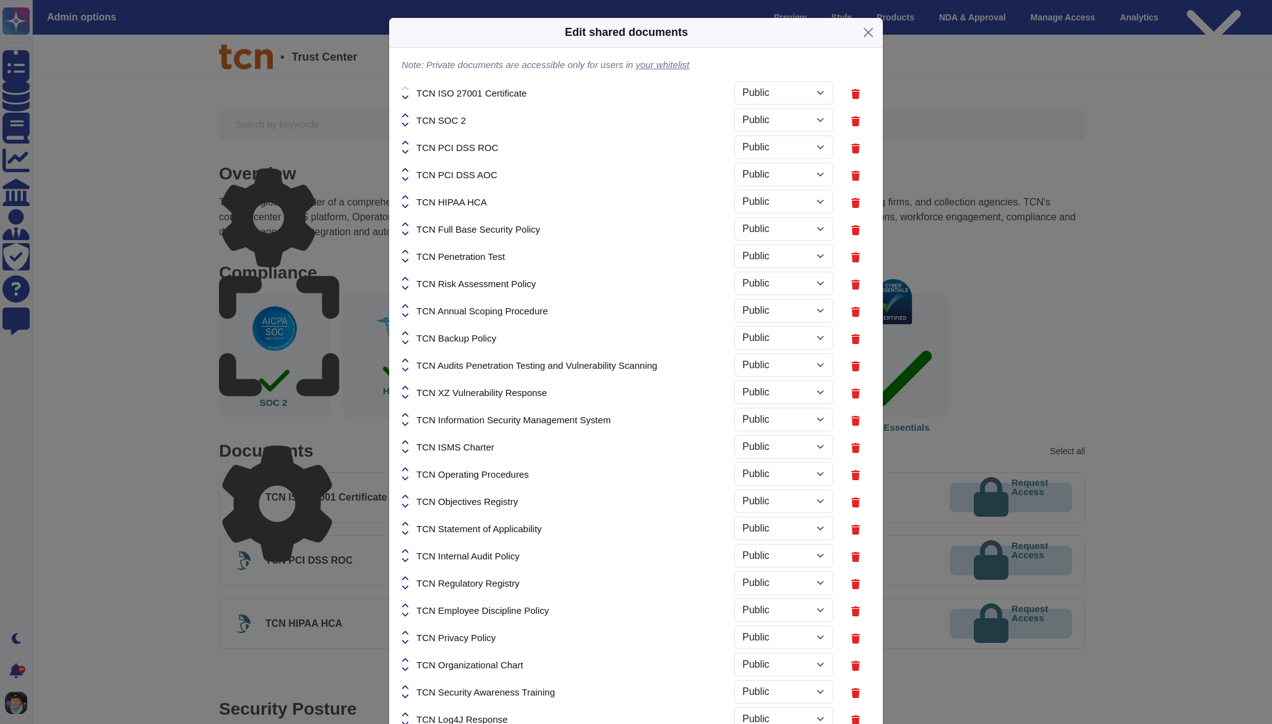
select select "PRIVATE"
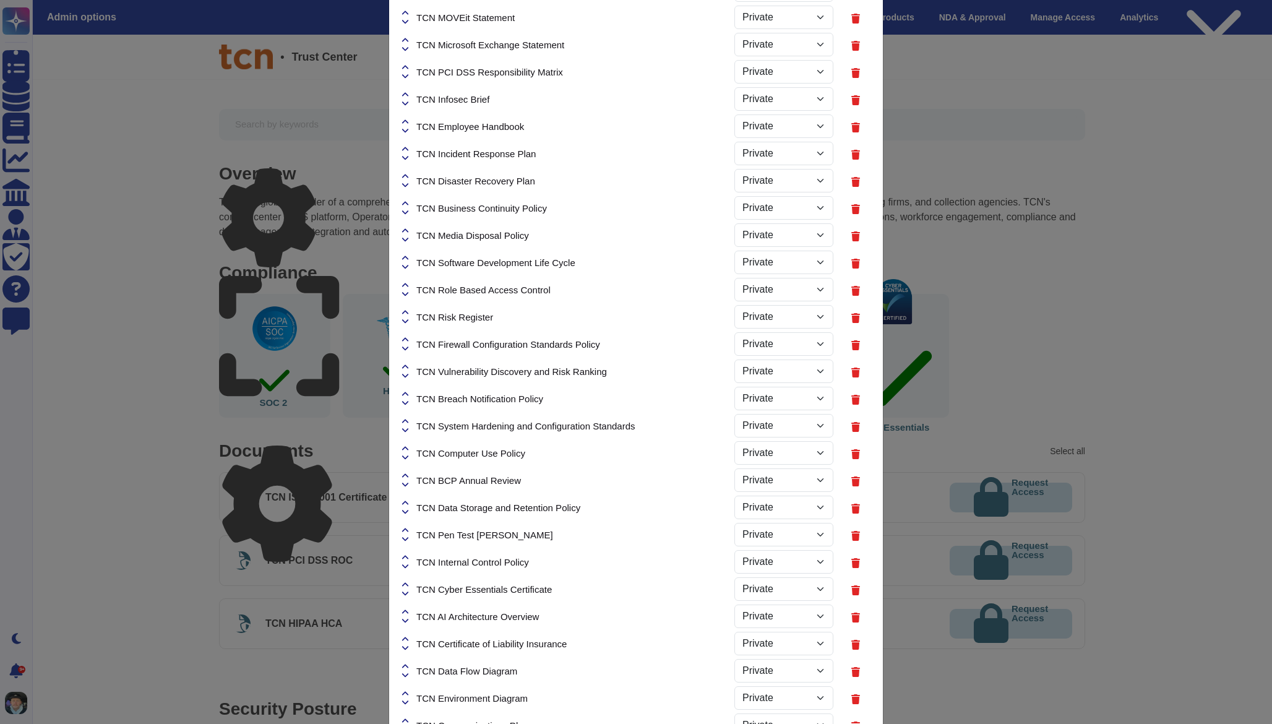
scroll to position [1136, 0]
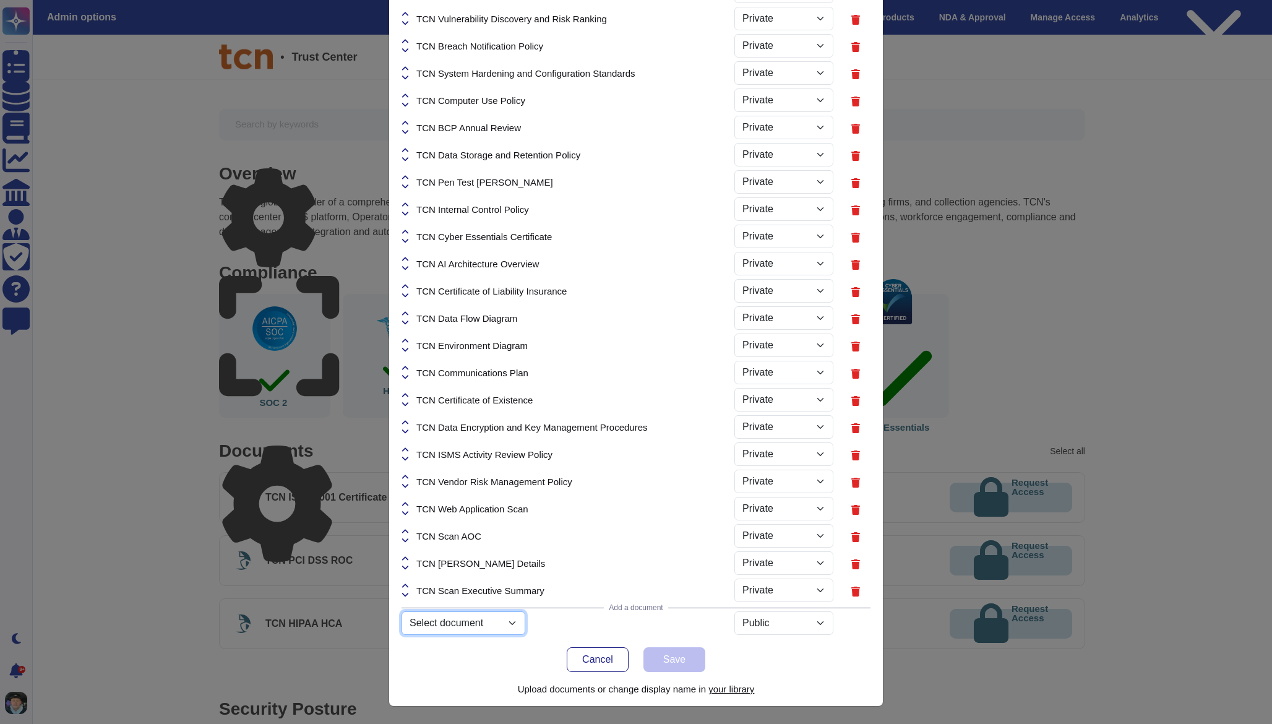
click at [459, 629] on select "Select document untitled-2.png untitled-3.png svgviewer-png-output.png Mutual-N…" at bounding box center [464, 623] width 124 height 24
click at [457, 623] on select "Select document untitled-2.png untitled-3.png svgviewer-png-output.png Mutual-N…" at bounding box center [464, 623] width 124 height 24
click at [402, 635] on select "Select document untitled-2.png untitled-3.png svgviewer-png-output.png Mutual-N…" at bounding box center [464, 623] width 124 height 24
select select "68b727a6284dd762654e3634"
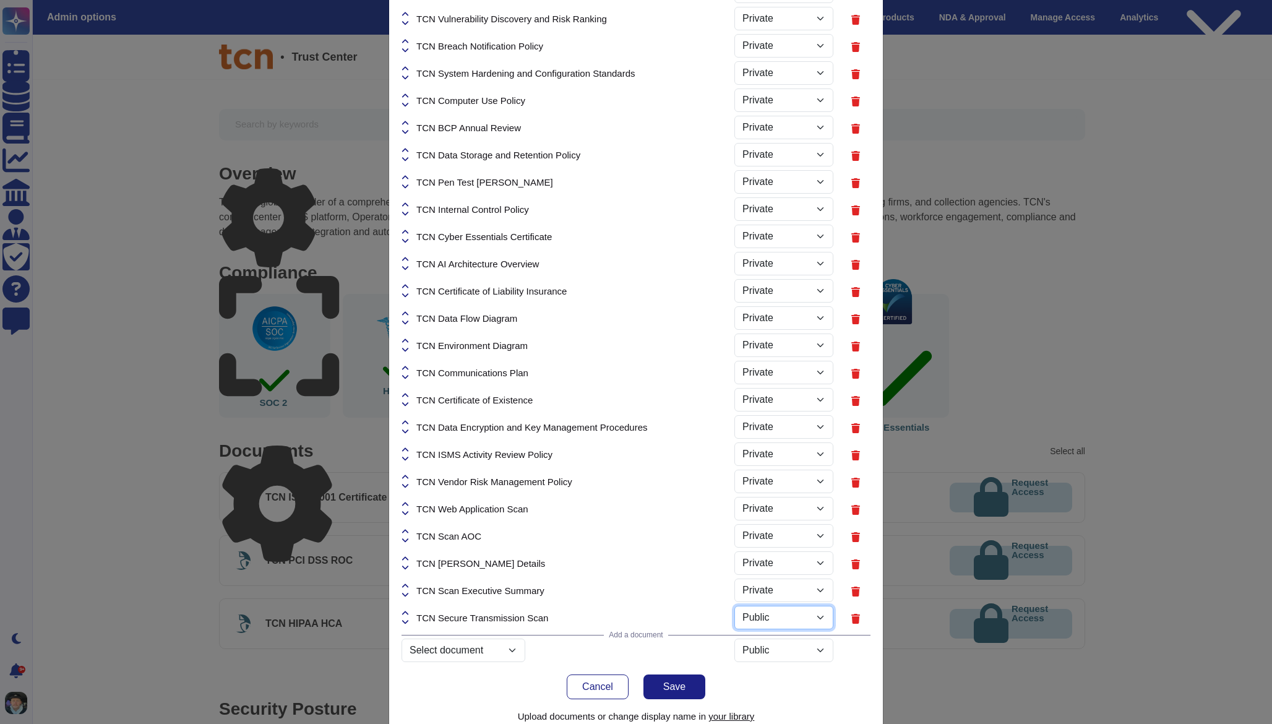
click at [748, 615] on select "Public Private" at bounding box center [784, 618] width 99 height 24
click at [735, 606] on select "Public Private" at bounding box center [784, 618] width 99 height 24
select select "PRIVATE"
click at [670, 686] on span "Save" at bounding box center [674, 687] width 22 height 10
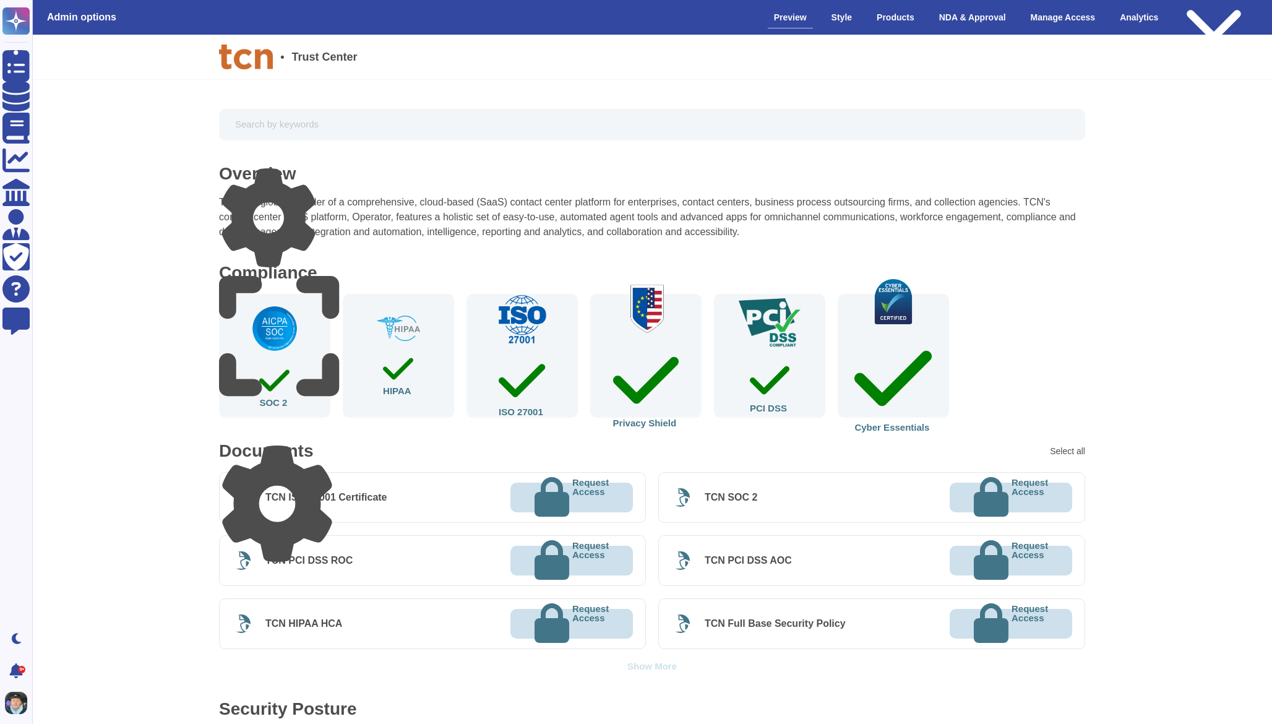
click at [329, 450] on icon at bounding box center [277, 504] width 116 height 116
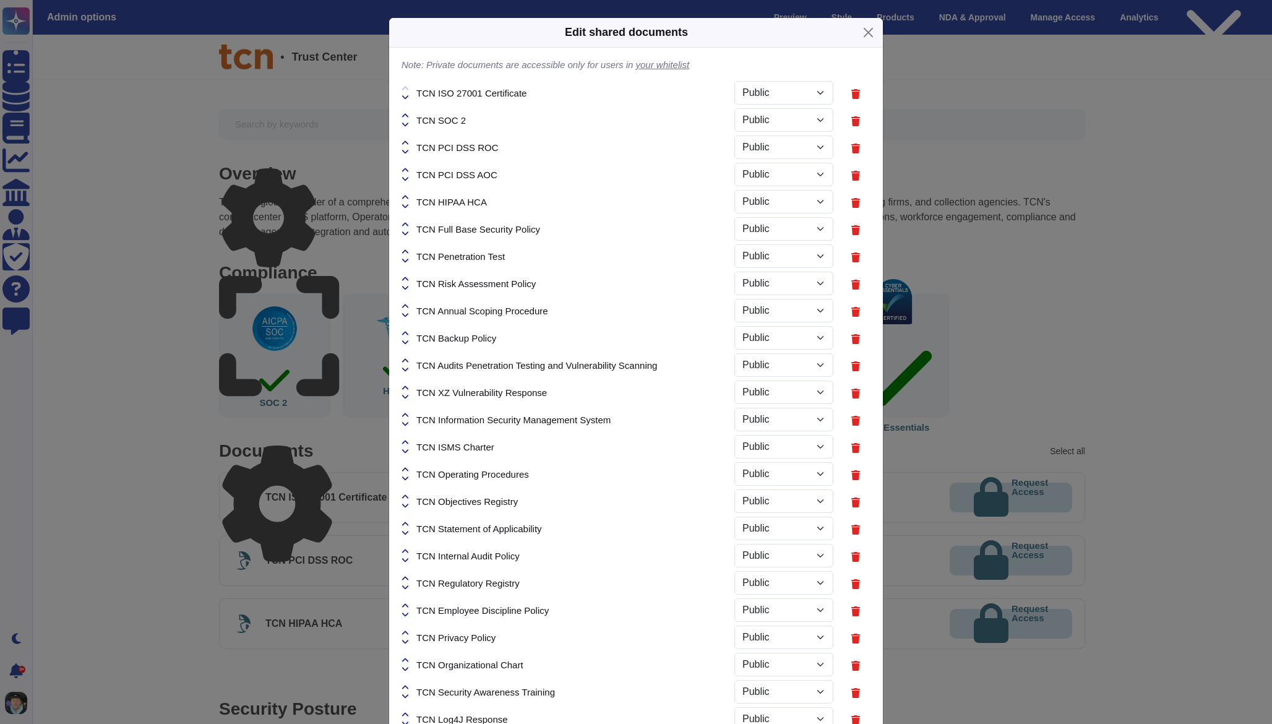
select select "PRIVATE"
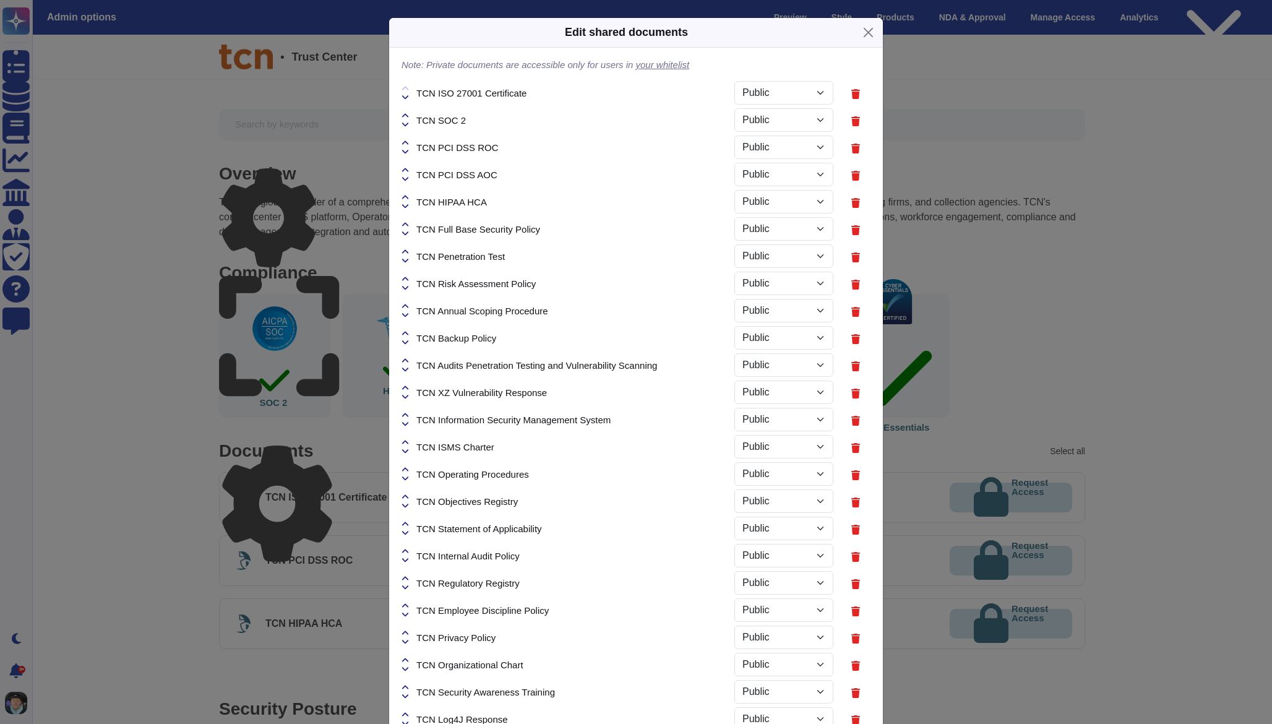
select select "PRIVATE"
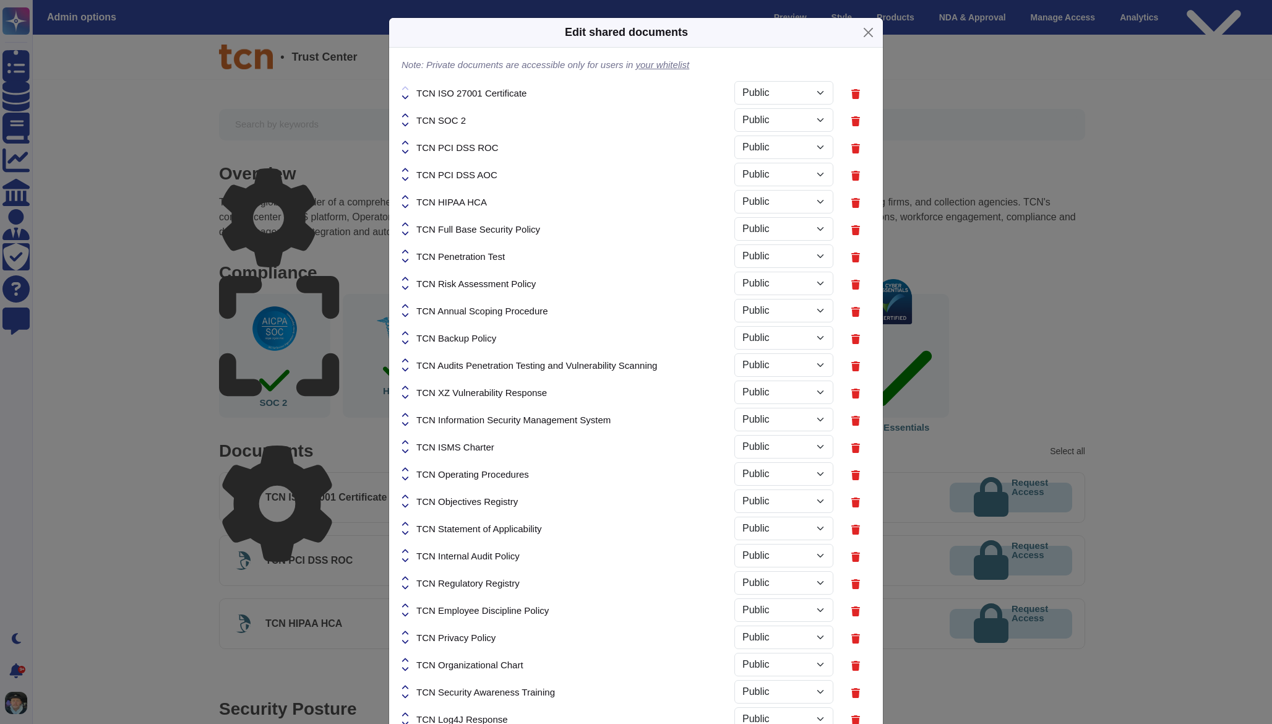
select select "PRIVATE"
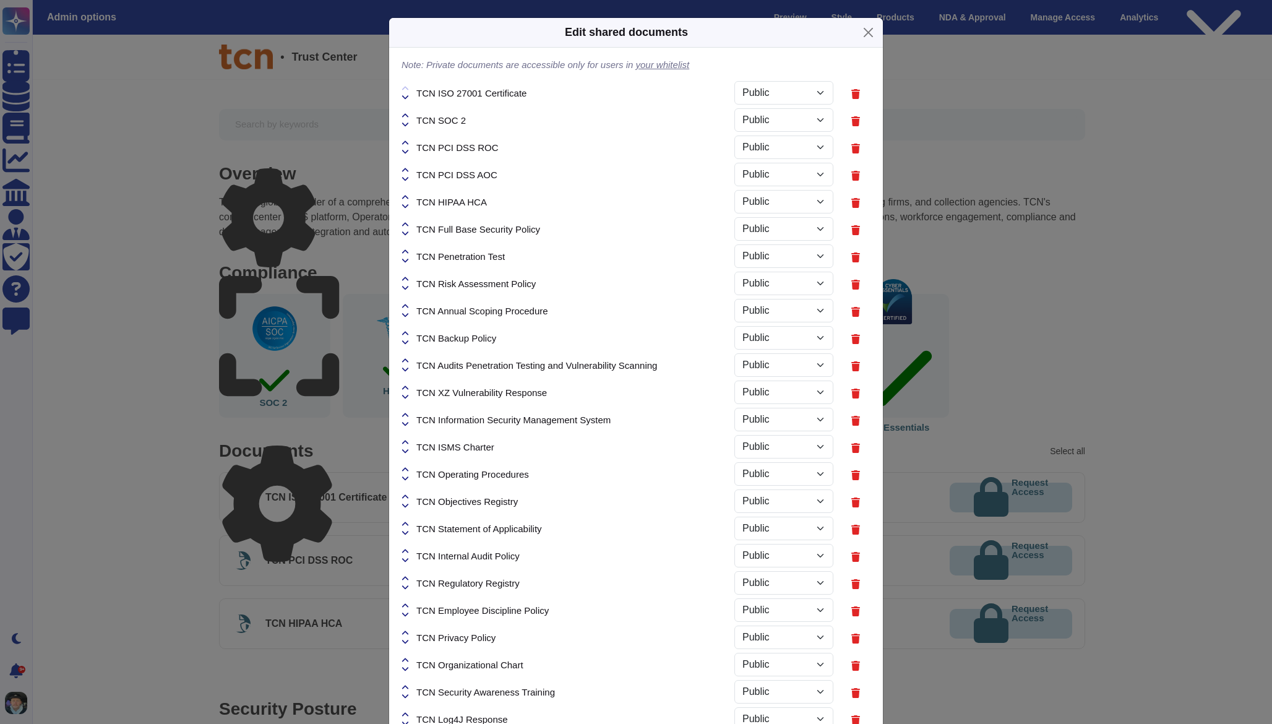
select select "PRIVATE"
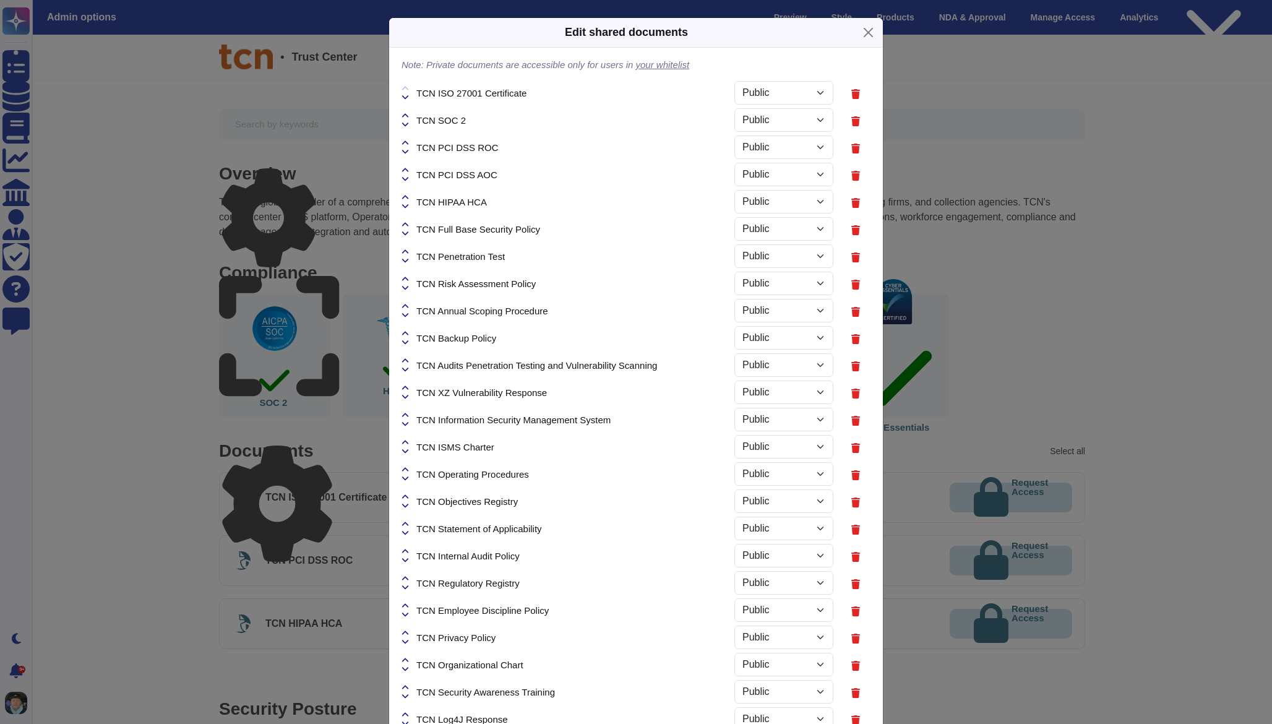
select select "PRIVATE"
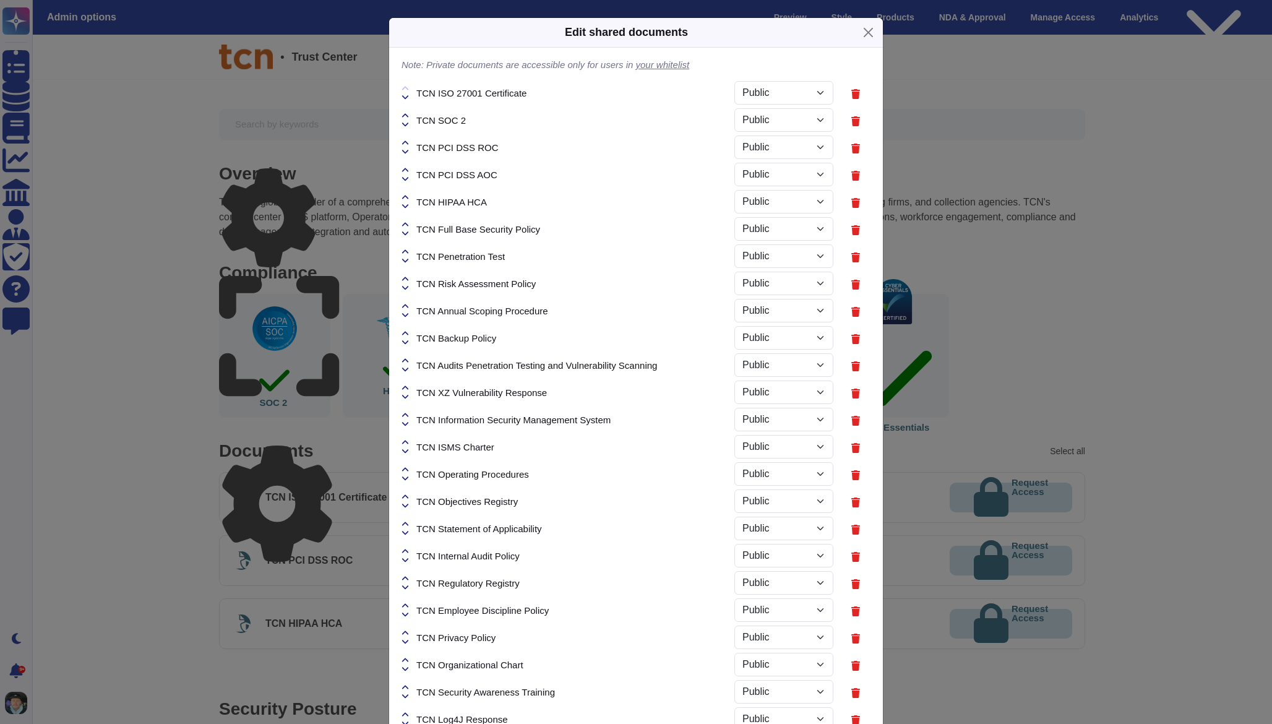
select select "PRIVATE"
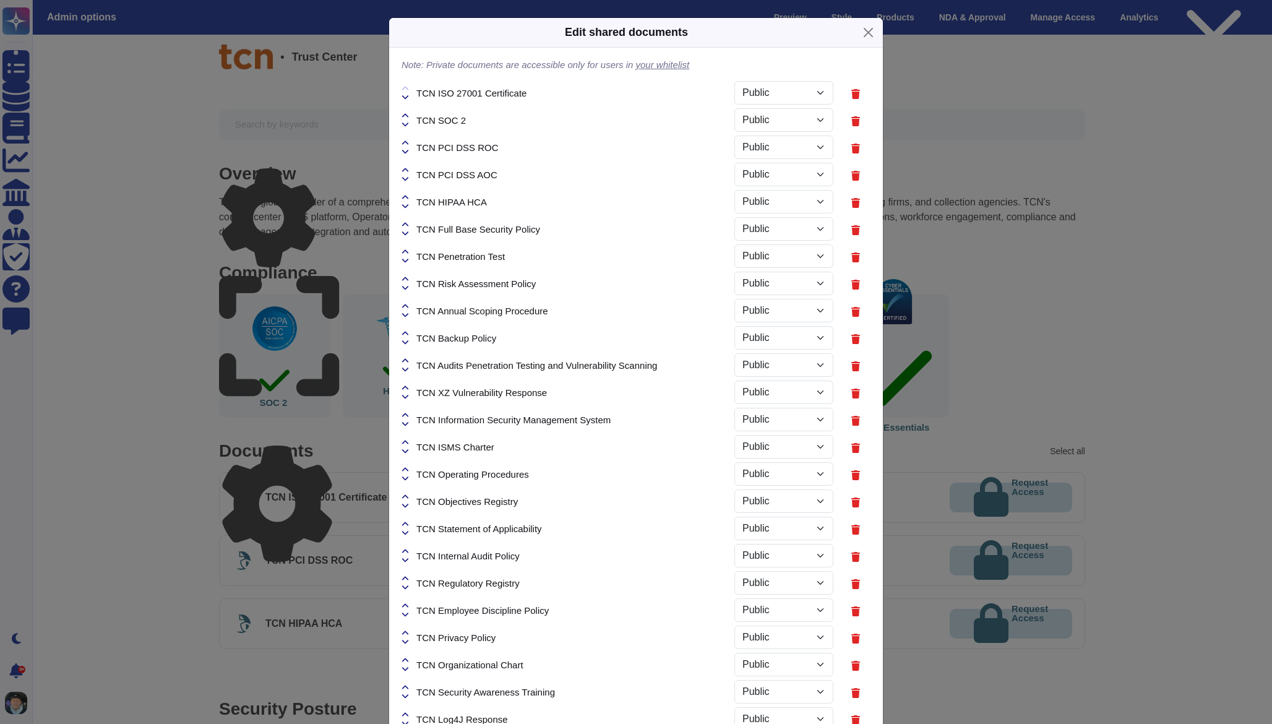
select select "PRIVATE"
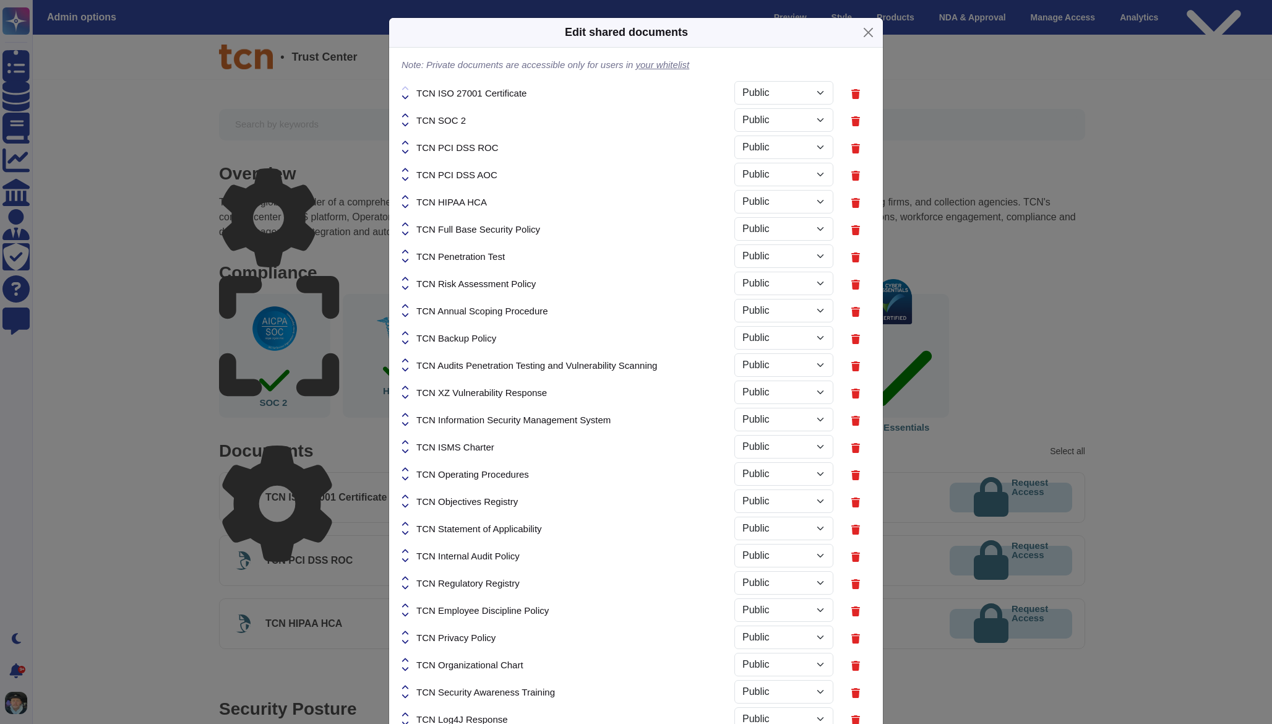
select select "PRIVATE"
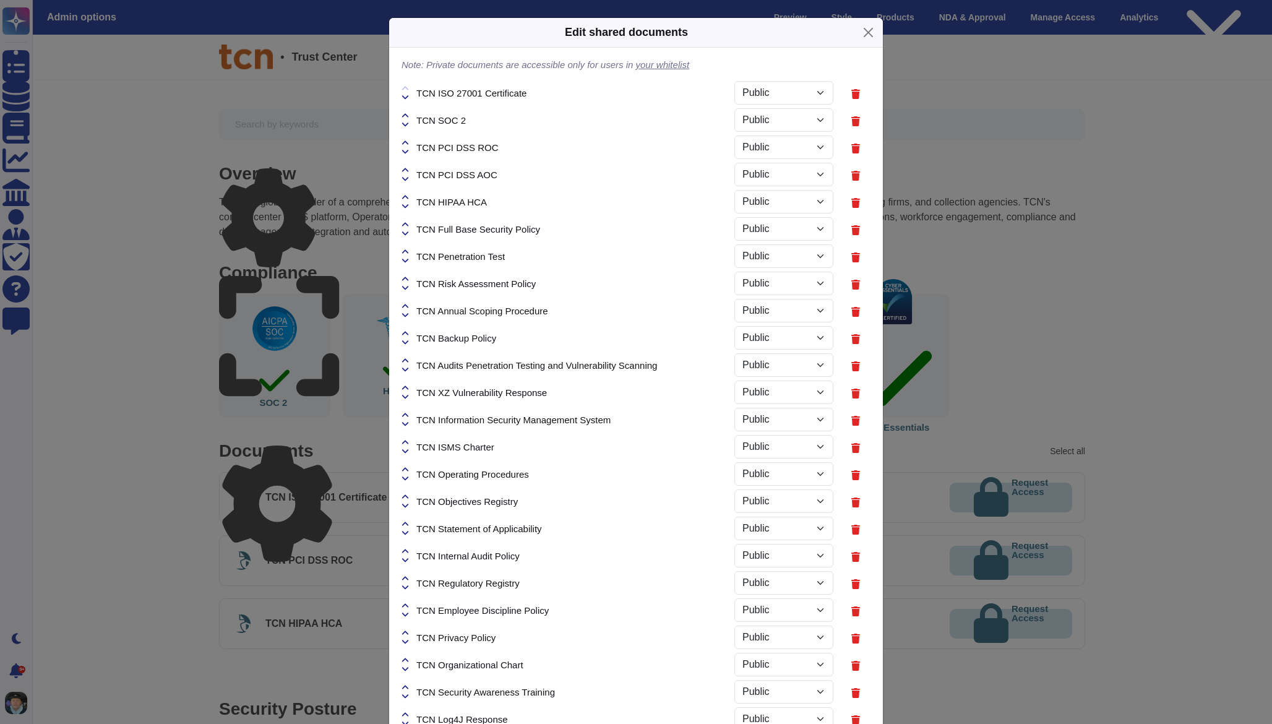
select select "PRIVATE"
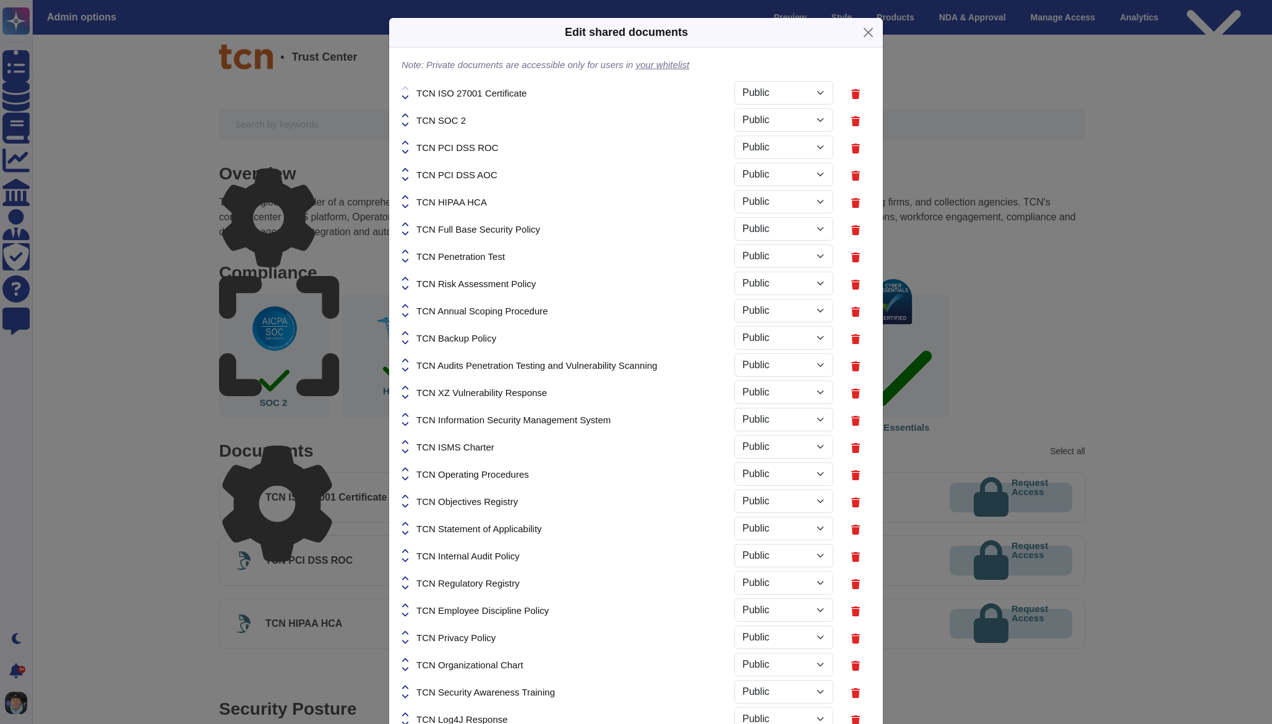
select select "PRIVATE"
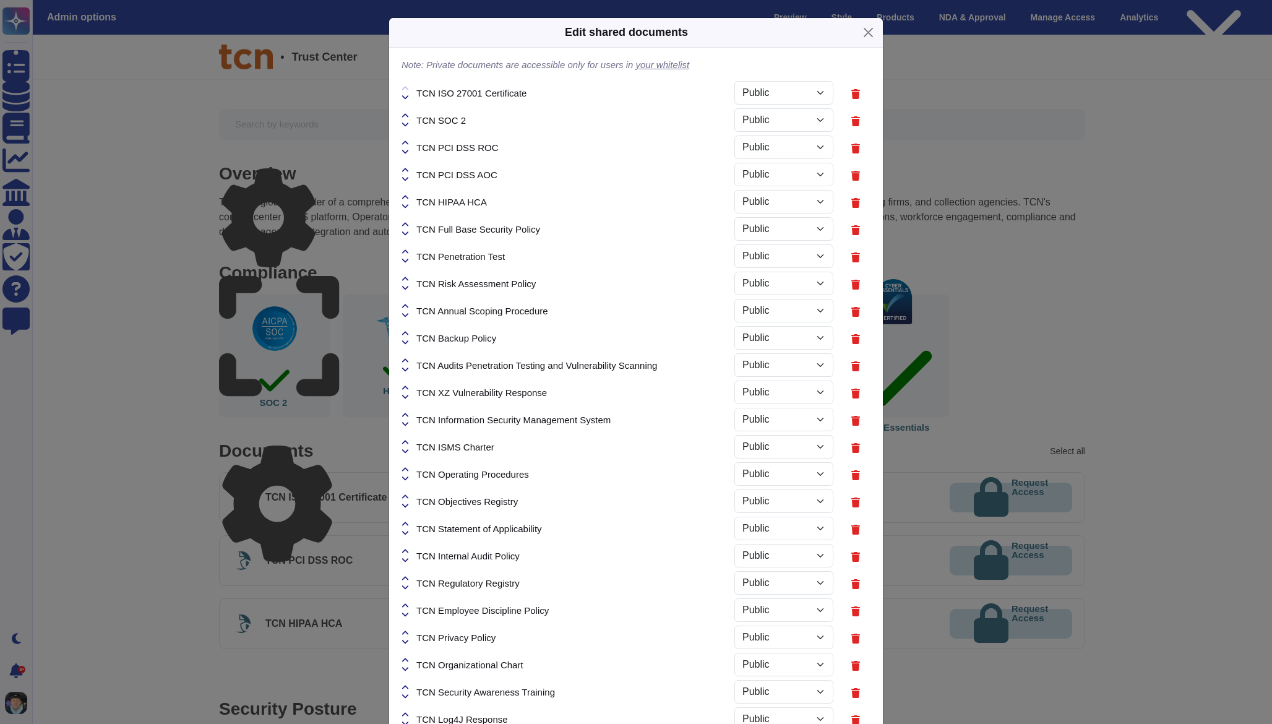
select select "PRIVATE"
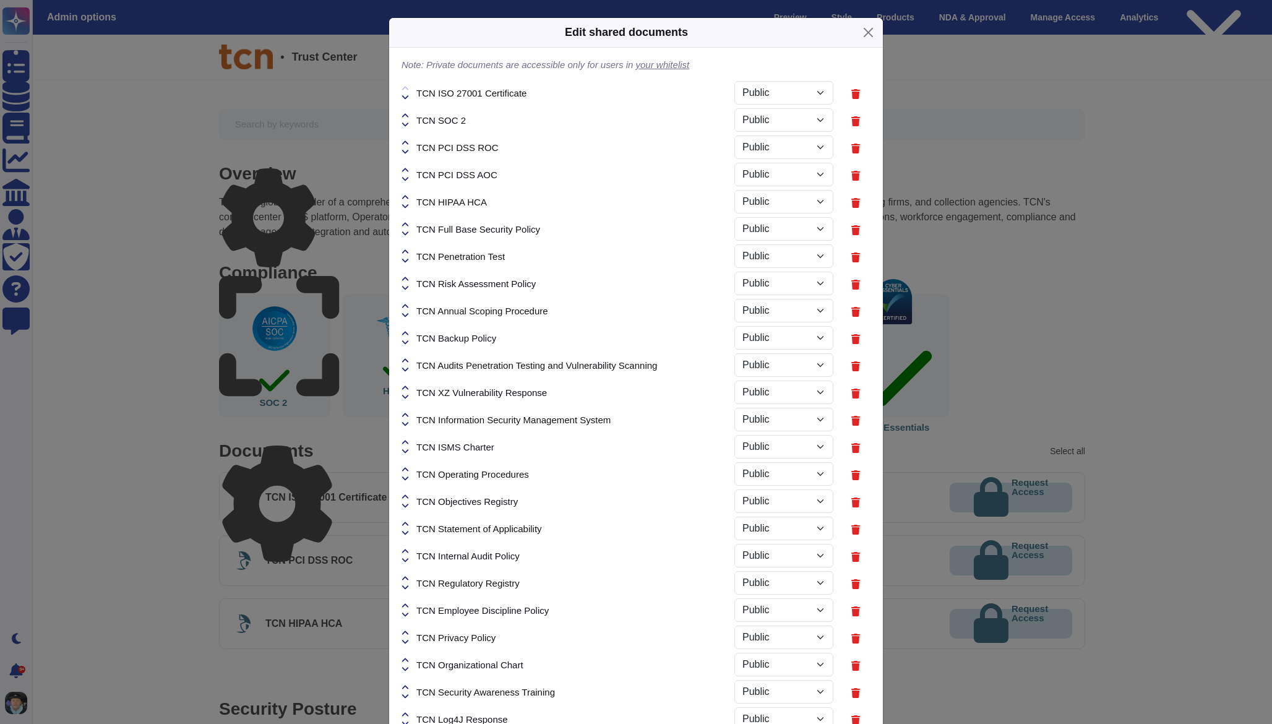
select select "PRIVATE"
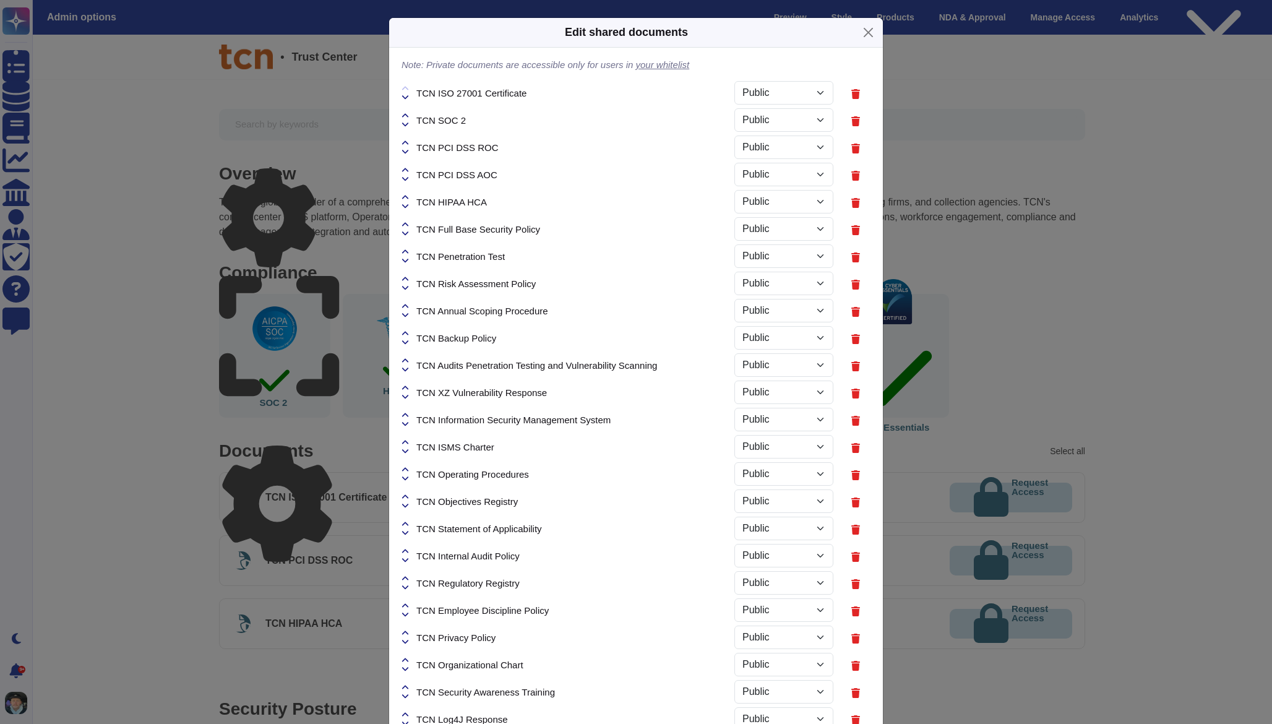
select select "PRIVATE"
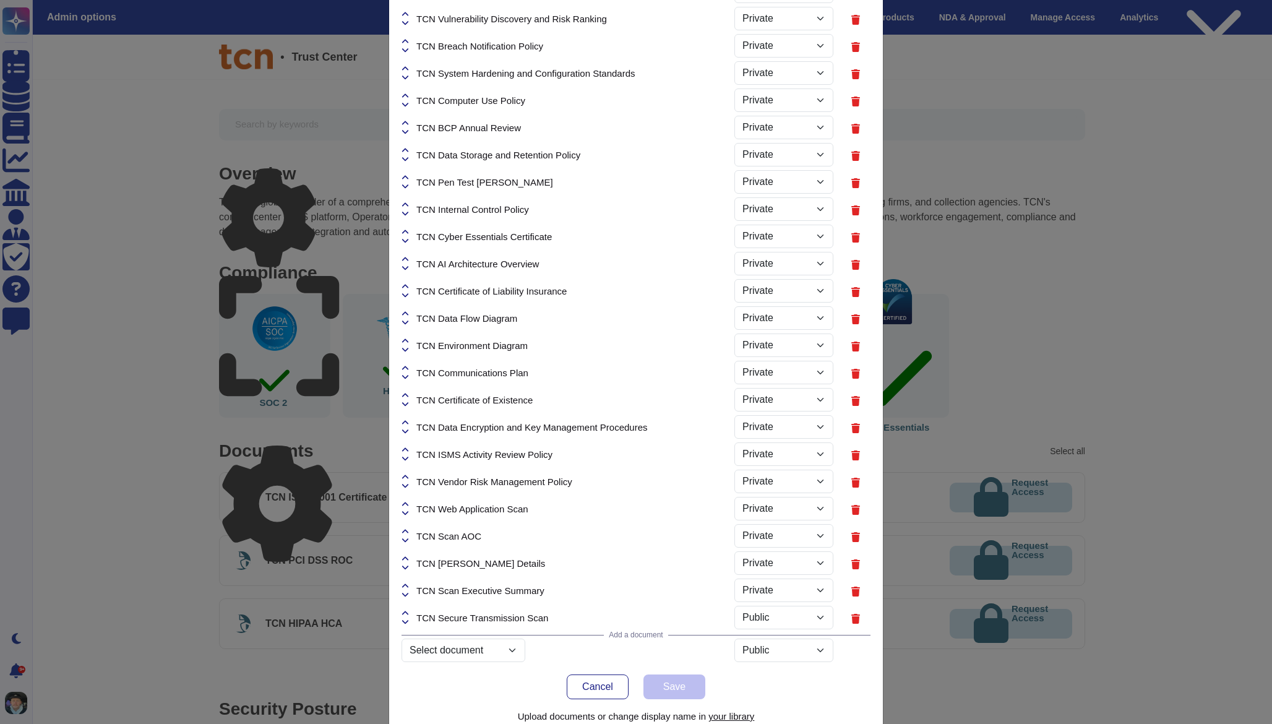
select select "PRIVATE"
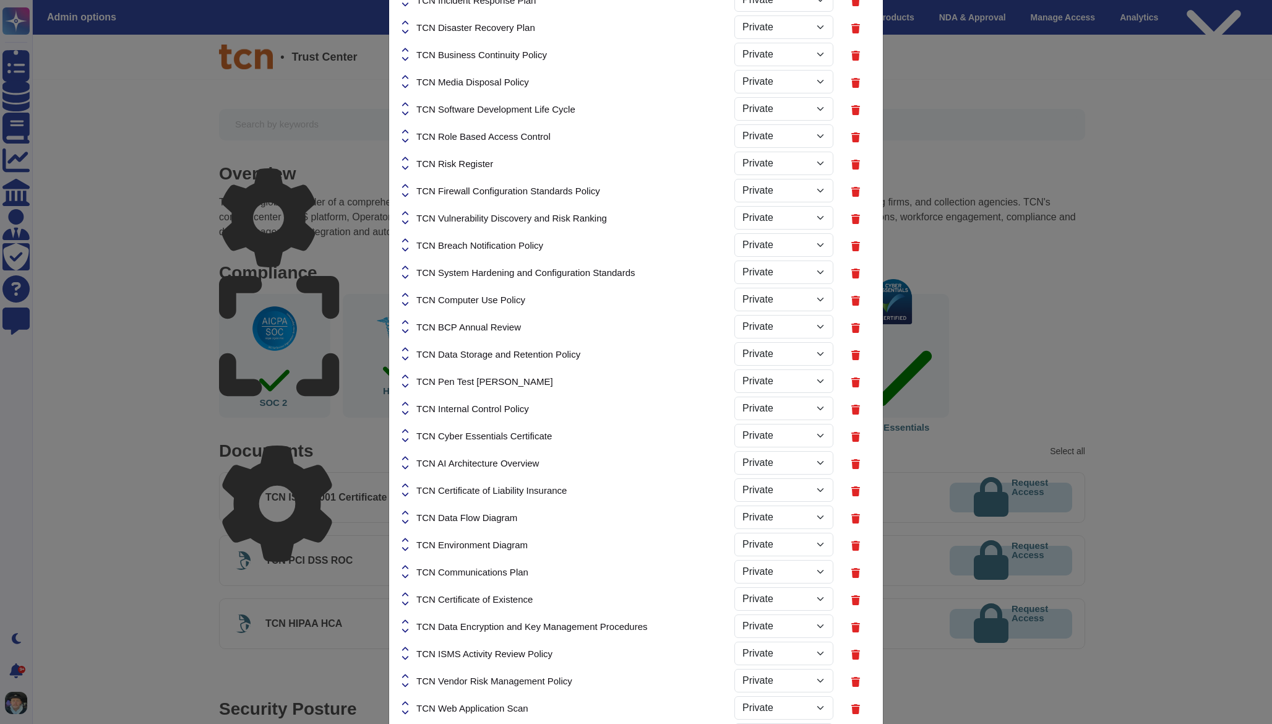
scroll to position [1164, 0]
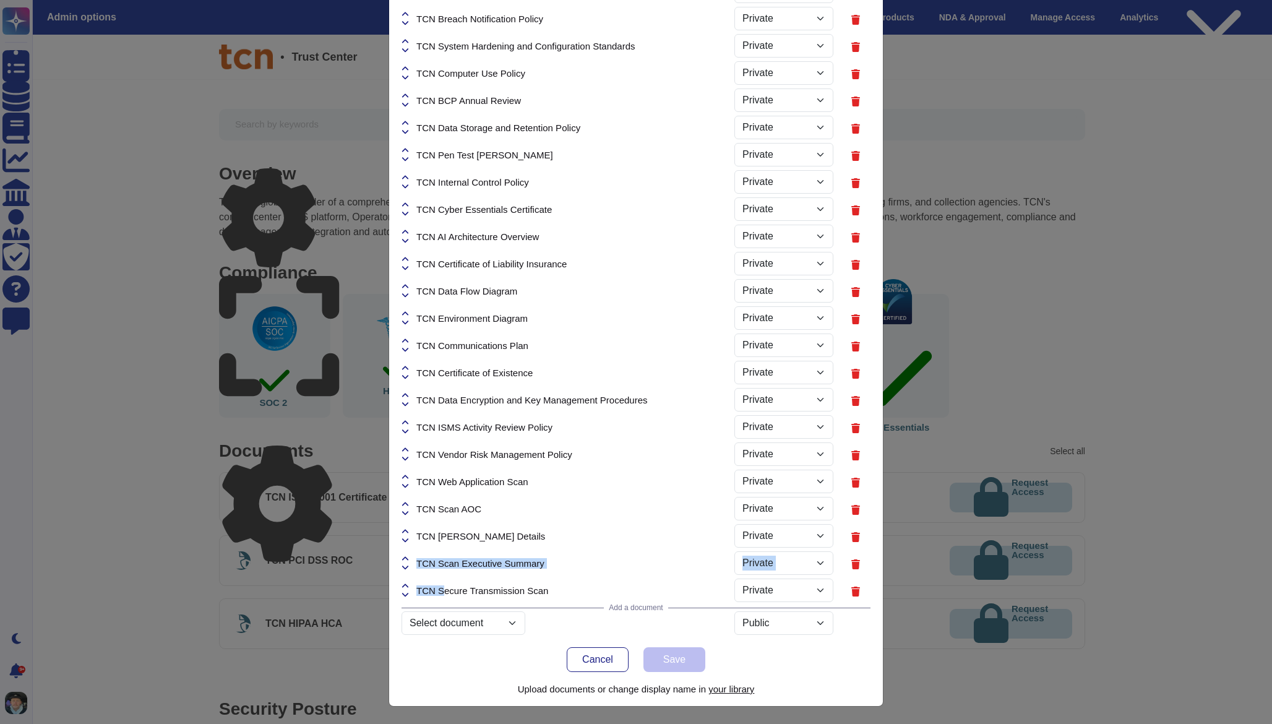
drag, startPoint x: 441, startPoint y: 591, endPoint x: 430, endPoint y: 557, distance: 36.0
click at [438, 589] on span "TCN Secure Transmission Scan" at bounding box center [483, 590] width 132 height 9
click at [406, 588] on icon at bounding box center [405, 586] width 7 height 9
select select "PRIVATE"
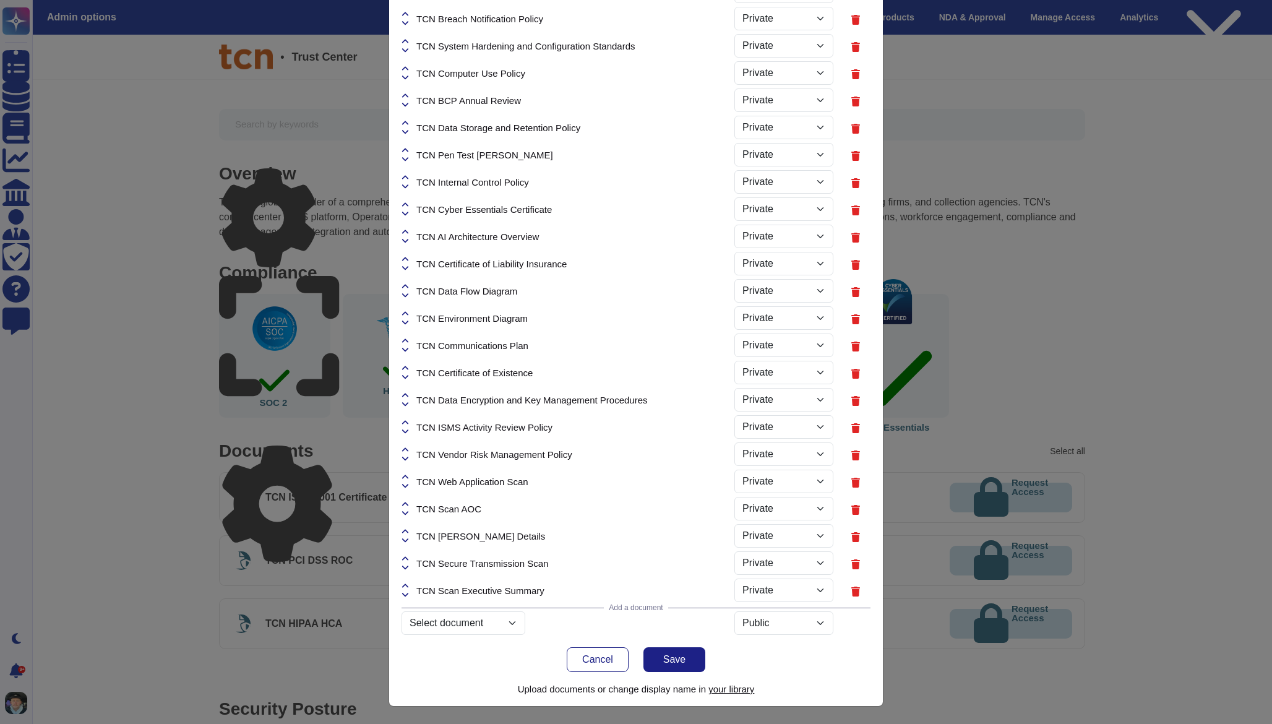
click at [407, 559] on icon at bounding box center [405, 559] width 7 height 9
select select "PRIVATE"
click at [668, 650] on button "Save" at bounding box center [675, 659] width 62 height 25
